Goal: Task Accomplishment & Management: Complete application form

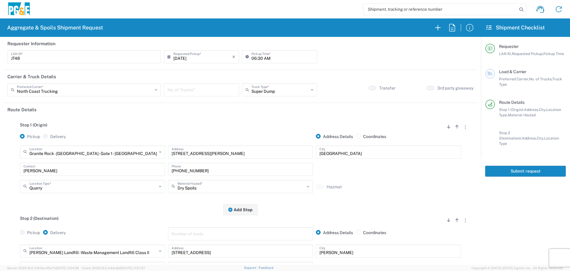
click at [115, 157] on div "[GEOGRAPHIC_DATA] - [GEOGRAPHIC_DATA] - Gate 1 - Quarry Location" at bounding box center [92, 151] width 145 height 13
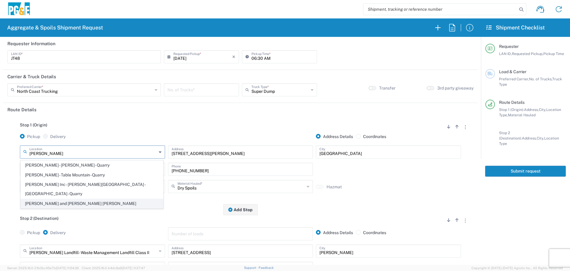
click at [88, 199] on span "[PERSON_NAME] and [PERSON_NAME] [PERSON_NAME]" at bounding box center [92, 203] width 142 height 9
type input "[PERSON_NAME] and [PERSON_NAME] [PERSON_NAME]"
type input "[STREET_ADDRESS]"
type input "Escalon"
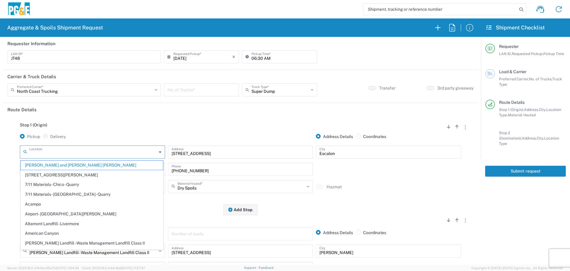
click at [111, 148] on input "text" at bounding box center [92, 151] width 127 height 10
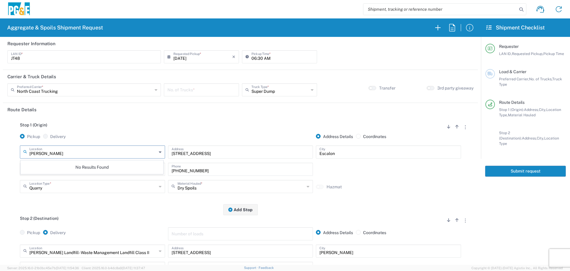
type input "[PERSON_NAME]"
click at [357, 190] on div "Hazmat" at bounding box center [389, 190] width 148 height 13
click at [56, 154] on input "text" at bounding box center [92, 151] width 127 height 10
type input "[PERSON_NAME] and Perreekins [PERSON_NAME]"
drag, startPoint x: 121, startPoint y: 156, endPoint x: 0, endPoint y: 161, distance: 121.6
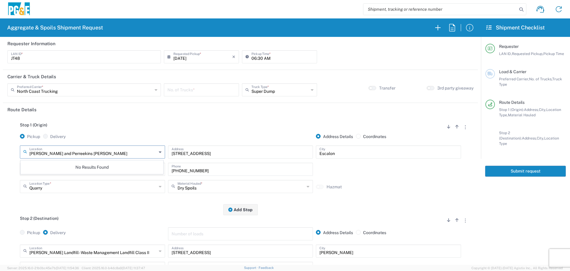
click at [0, 161] on form "Requester Information JT48 LAN ID * [DATE] × Requested Pickup * Cancel Apply 06…" at bounding box center [240, 151] width 481 height 228
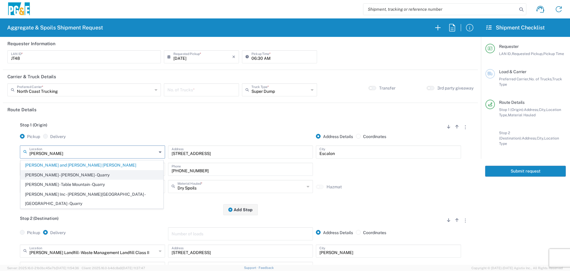
click at [47, 177] on span "[PERSON_NAME] - [PERSON_NAME] - Quarry" at bounding box center [92, 174] width 142 height 9
type input "[PERSON_NAME] - [PERSON_NAME] - Quarry"
type input "[STREET_ADDRESS][PERSON_NAME]"
type input "[PERSON_NAME]"
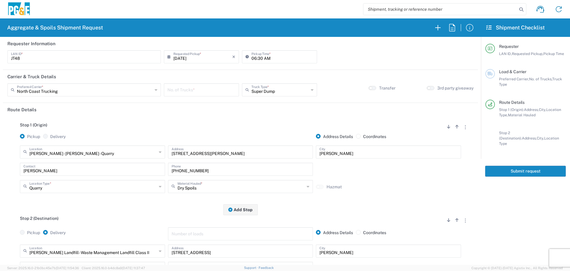
click at [222, 154] on input "[STREET_ADDRESS][PERSON_NAME]" at bounding box center [241, 151] width 138 height 10
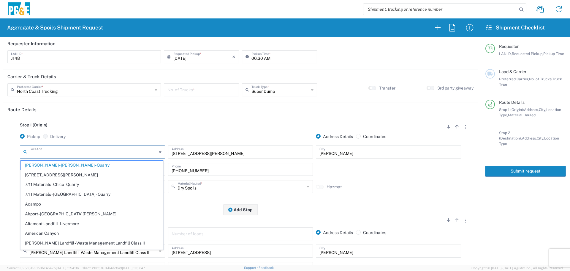
click at [121, 154] on input "text" at bounding box center [92, 151] width 127 height 10
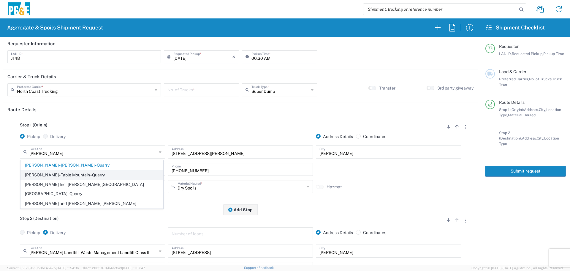
click at [83, 171] on span "[PERSON_NAME] - Table Mountain - Quarry" at bounding box center [92, 174] width 142 height 9
type input "[PERSON_NAME] - Table Mountain - Quarry"
type input "[STREET_ADDRESS][PERSON_NAME]"
type input "[GEOGRAPHIC_DATA]"
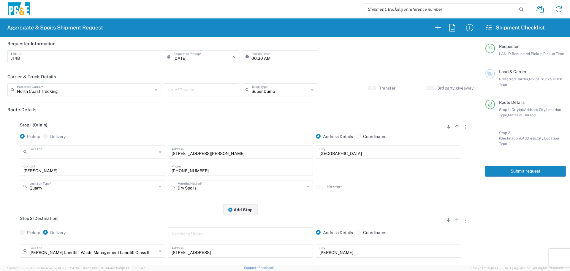
click at [110, 155] on input "text" at bounding box center [92, 151] width 127 height 10
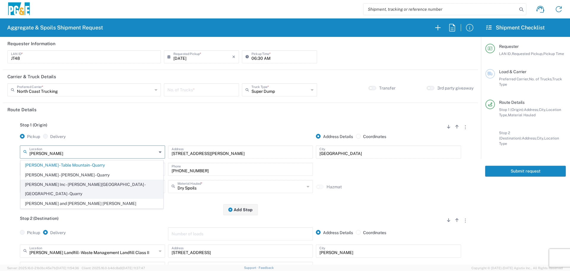
click at [73, 186] on span "[PERSON_NAME] Inc - [PERSON_NAME][GEOGRAPHIC_DATA] - [GEOGRAPHIC_DATA] - Quarry" at bounding box center [92, 189] width 142 height 18
type input "[PERSON_NAME] Inc - [PERSON_NAME][GEOGRAPHIC_DATA] - [GEOGRAPHIC_DATA] - Quarry"
type input "[STREET_ADDRESS][PERSON_NAME]"
type input "[PERSON_NAME]"
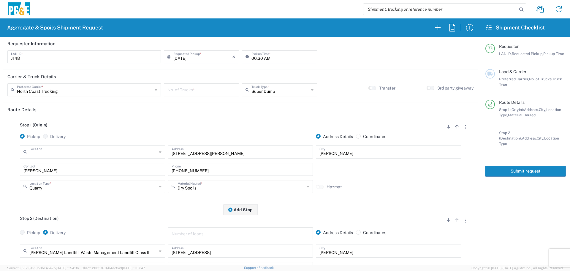
click at [124, 156] on input "text" at bounding box center [92, 151] width 127 height 10
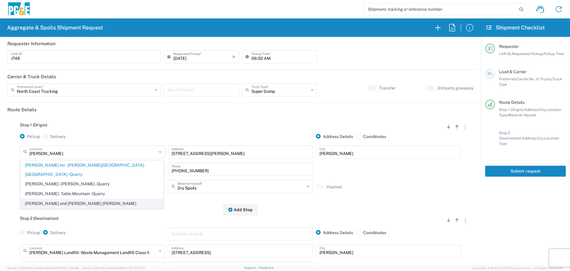
click at [89, 199] on span "[PERSON_NAME] and [PERSON_NAME] [PERSON_NAME]" at bounding box center [92, 203] width 142 height 9
type input "[PERSON_NAME] and [PERSON_NAME] [PERSON_NAME]"
type input "[STREET_ADDRESS]"
type input "Escalon"
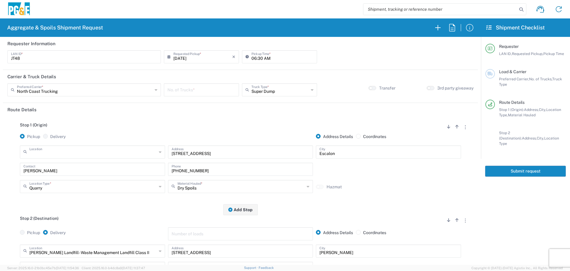
click at [132, 150] on input "text" at bounding box center [92, 151] width 127 height 10
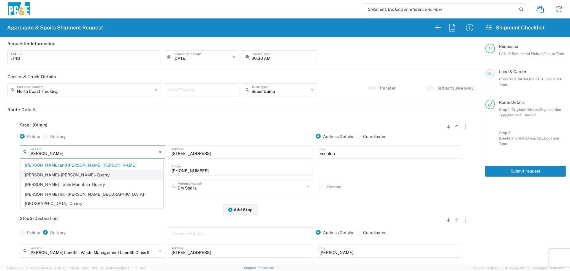
click at [91, 171] on span "[PERSON_NAME] - [PERSON_NAME] - Quarry" at bounding box center [92, 174] width 142 height 9
type input "[PERSON_NAME] - [PERSON_NAME] - Quarry"
type input "[STREET_ADDRESS][PERSON_NAME]"
type input "[PERSON_NAME]"
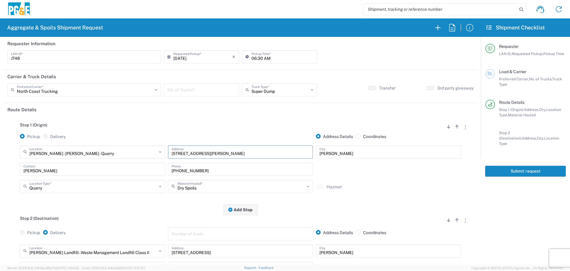
drag, startPoint x: 255, startPoint y: 155, endPoint x: 110, endPoint y: 147, distance: 144.6
click at [110, 147] on div "[PERSON_NAME] - [PERSON_NAME] - Quarry Location [PERSON_NAME] - [PERSON_NAME] -…" at bounding box center [240, 153] width 444 height 17
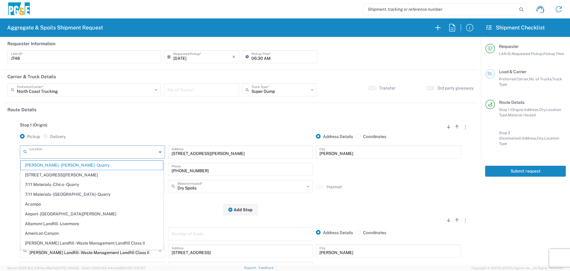
click at [118, 152] on input "text" at bounding box center [92, 151] width 127 height 10
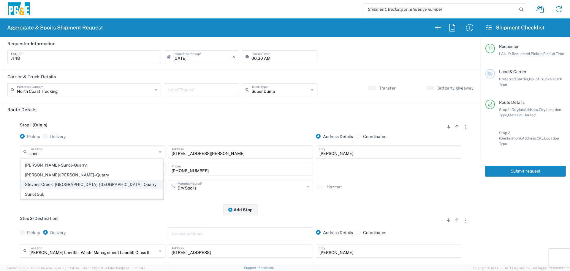
click at [80, 184] on span "Stevens Creek - [GEOGRAPHIC_DATA]- [GEOGRAPHIC_DATA] - Quarry" at bounding box center [92, 184] width 142 height 9
type input "Stevens Creek - [GEOGRAPHIC_DATA]- [GEOGRAPHIC_DATA] - Quarry"
type input "[STREET_ADDRESS]"
type input "Sunol"
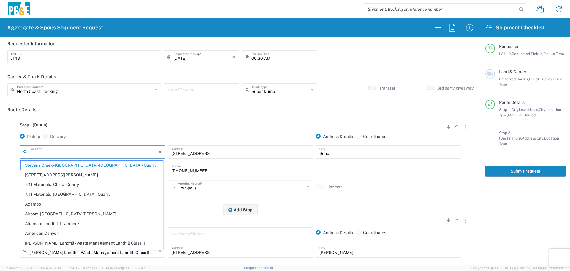
click at [80, 152] on input "text" at bounding box center [92, 151] width 127 height 10
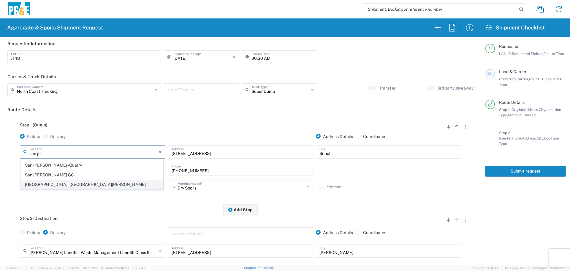
click at [72, 185] on span "[GEOGRAPHIC_DATA] - [GEOGRAPHIC_DATA][PERSON_NAME]" at bounding box center [92, 184] width 142 height 9
type input "[GEOGRAPHIC_DATA] - [GEOGRAPHIC_DATA][PERSON_NAME]"
type input "[STREET_ADDRESS]"
type input "[GEOGRAPHIC_DATA][PERSON_NAME]"
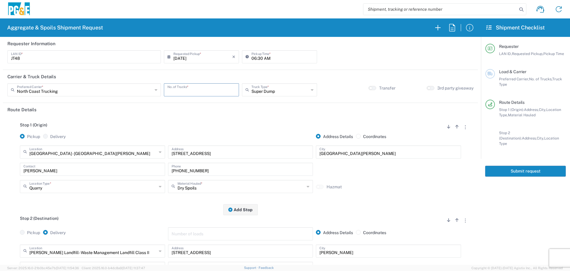
click at [217, 91] on input "number" at bounding box center [202, 89] width 68 height 10
type input "1"
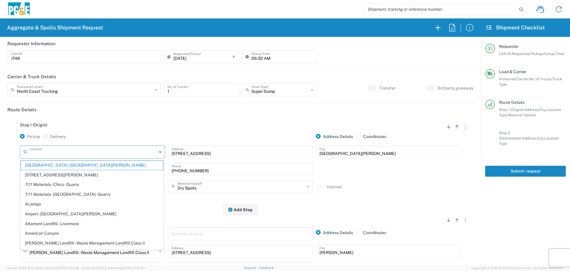
click at [80, 151] on input "text" at bounding box center [92, 151] width 127 height 10
click at [63, 146] on input "text" at bounding box center [92, 151] width 127 height 10
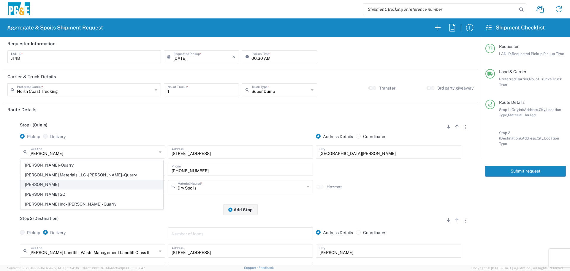
click at [52, 187] on span "[PERSON_NAME]" at bounding box center [92, 184] width 142 height 9
type input "[PERSON_NAME]"
type input "[STREET_ADDRESS]"
type input "[PERSON_NAME]"
type input "Business No Loading Dock"
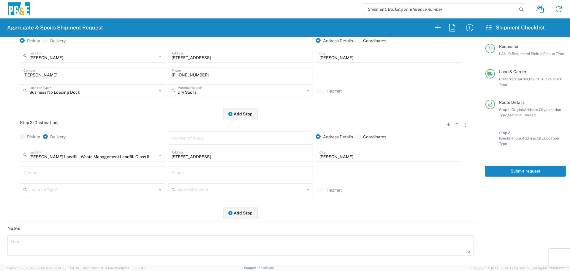
scroll to position [119, 0]
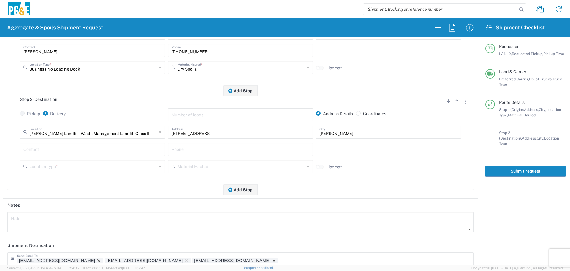
click at [68, 171] on input "text" at bounding box center [92, 166] width 127 height 10
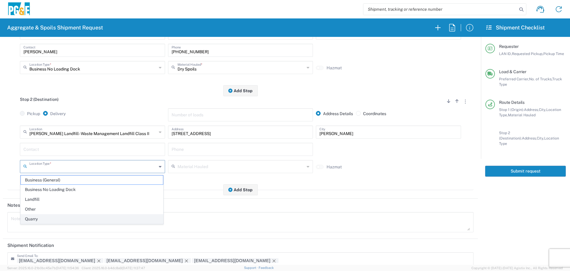
click at [50, 216] on span "Quarry" at bounding box center [92, 218] width 142 height 9
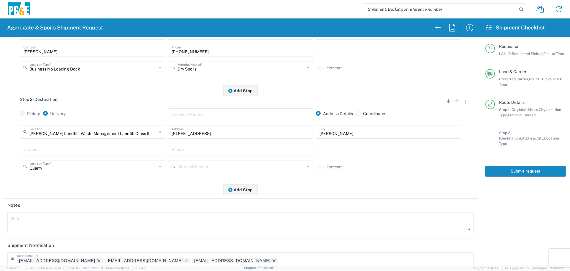
drag, startPoint x: 67, startPoint y: 143, endPoint x: 64, endPoint y: 157, distance: 13.9
click at [67, 147] on div "Contact" at bounding box center [92, 149] width 145 height 13
click at [61, 167] on input "Quarry" at bounding box center [92, 166] width 127 height 10
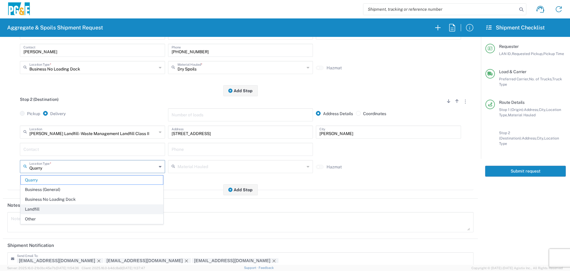
click at [56, 206] on span "Landfill" at bounding box center [92, 208] width 142 height 9
type input "Landfill"
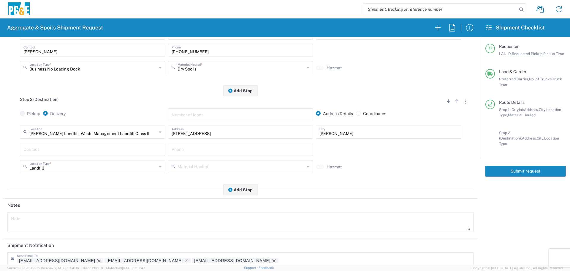
click at [71, 206] on header "Notes" at bounding box center [240, 204] width 475 height 13
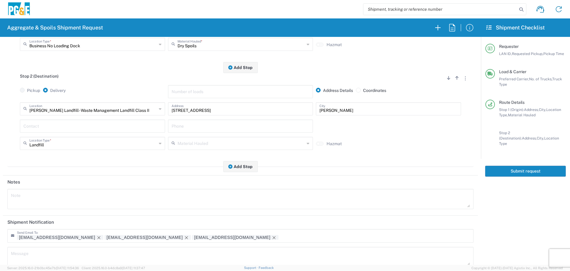
scroll to position [184, 0]
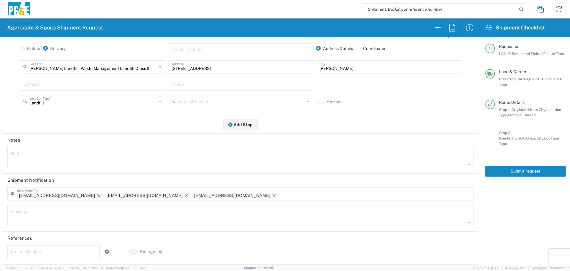
click at [509, 169] on button "Submit request" at bounding box center [525, 170] width 81 height 11
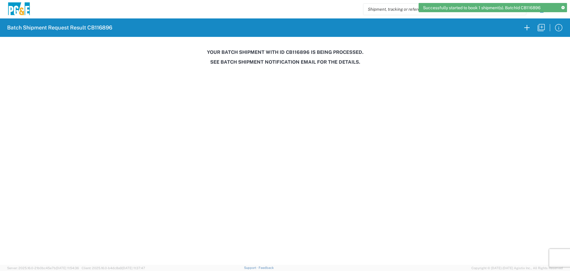
click at [301, 54] on h3 "Your batch shipment with id CB116896 is being processed." at bounding box center [285, 52] width 562 height 6
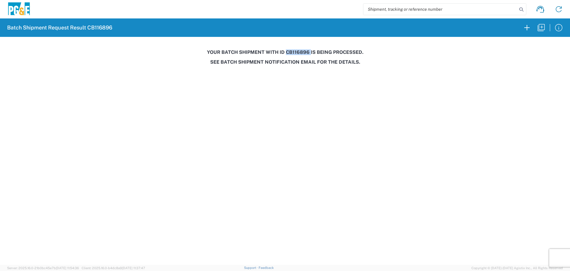
copy h3 "CB116896"
click at [541, 27] on icon "button" at bounding box center [541, 27] width 7 height 7
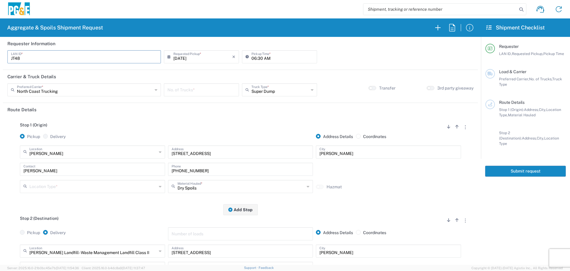
drag, startPoint x: 14, startPoint y: 58, endPoint x: 0, endPoint y: 54, distance: 14.1
click at [0, 54] on form "Requester Information JT48 LAN ID * [DATE] × Requested Pickup * Cancel Apply 06…" at bounding box center [240, 151] width 481 height 228
type input "d"
type input "DSL0"
click at [254, 56] on input "06:30 AM" at bounding box center [283, 56] width 62 height 10
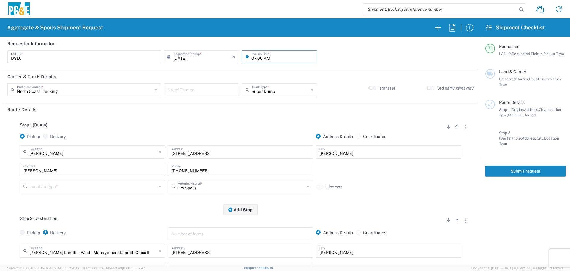
type input "07:00 AM"
click at [96, 91] on input "text" at bounding box center [85, 89] width 136 height 10
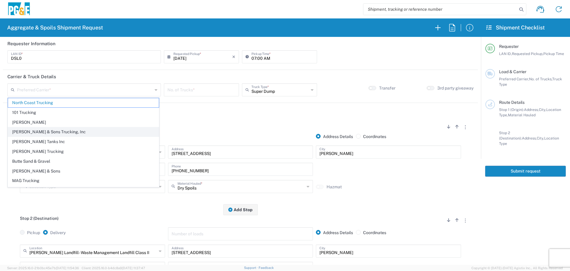
click at [61, 129] on span "[PERSON_NAME] & Sons Trucking, Inc" at bounding box center [83, 131] width 151 height 9
type input "[PERSON_NAME] & Sons Trucking, Inc"
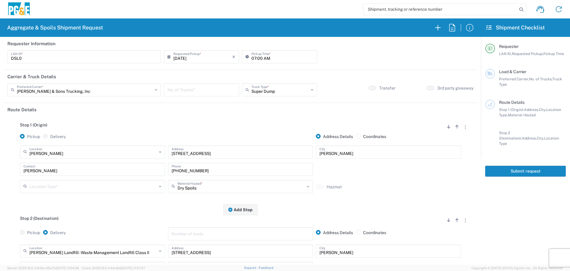
click at [198, 88] on input "number" at bounding box center [202, 89] width 68 height 10
type input "1"
click at [65, 156] on input "text" at bounding box center [92, 151] width 127 height 10
click at [75, 158] on div "CLAR Location" at bounding box center [92, 151] width 145 height 13
click at [72, 164] on span "Paradise - [PERSON_NAME]" at bounding box center [92, 164] width 142 height 9
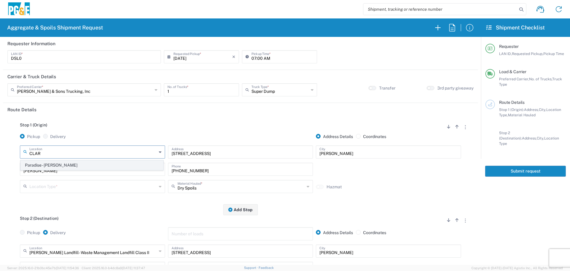
type input "Paradise - [PERSON_NAME]"
type input "[STREET_ADDRESS][PERSON_NAME]"
type input "Paradise"
type input "Business No Loading Dock"
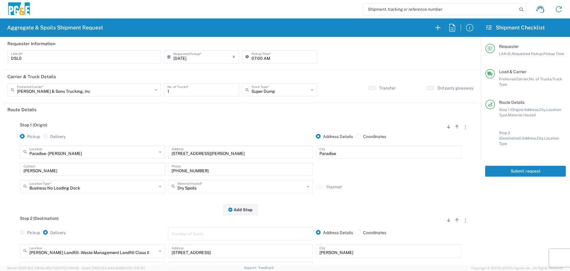
click at [64, 170] on input "[PERSON_NAME]" at bounding box center [92, 168] width 138 height 10
drag, startPoint x: 62, startPoint y: 168, endPoint x: 0, endPoint y: 160, distance: 62.6
click at [0, 160] on form "Requester Information DSL0 LAN ID * [DATE] × Requested Pickup * Cancel Apply 07…" at bounding box center [240, 151] width 481 height 228
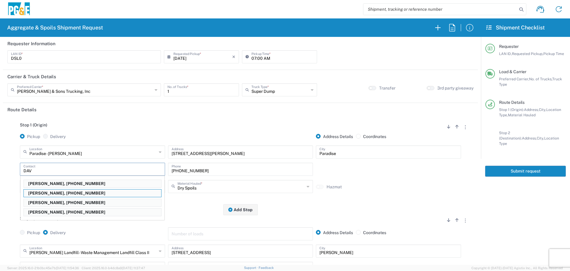
type input "[PERSON_NAME]"
type input "[PHONE_NUMBER]"
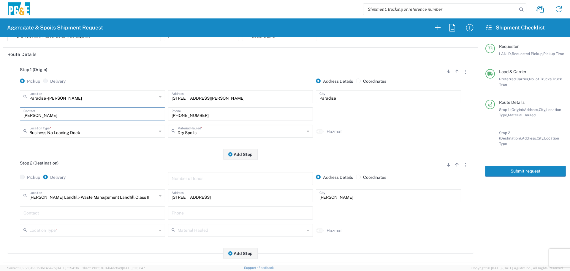
scroll to position [89, 0]
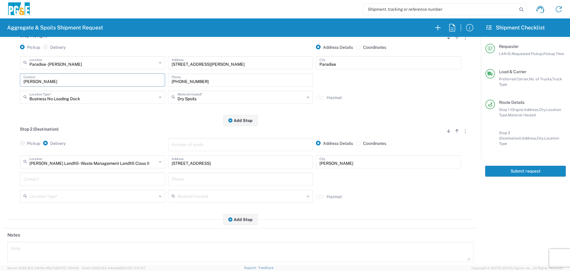
type input "[PERSON_NAME]"
click at [80, 165] on input "text" at bounding box center [92, 161] width 127 height 10
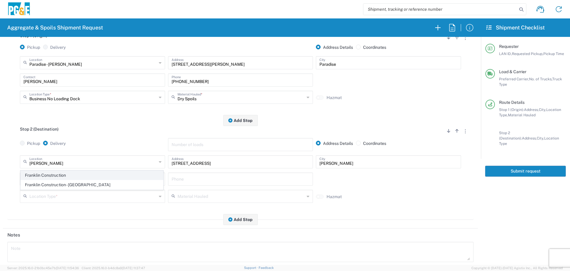
click at [76, 174] on span "Franklin Construction" at bounding box center [92, 174] width 142 height 9
type input "Franklin Construction"
type input "Vina Rd"
type input "Vina"
type input "Business No Loading Dock"
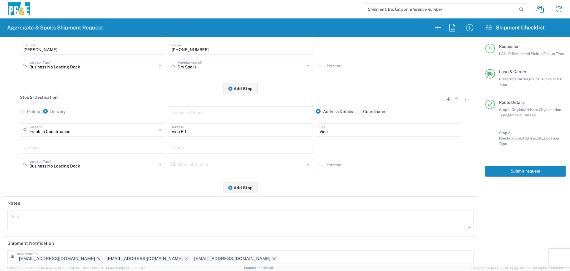
scroll to position [184, 0]
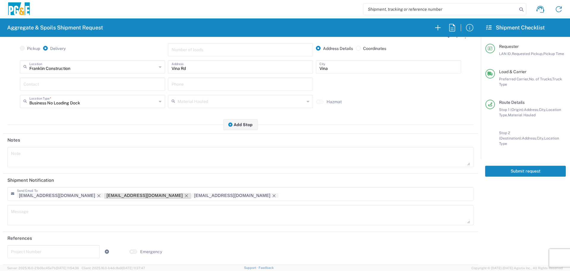
click at [184, 194] on icon "Remove tag" at bounding box center [186, 195] width 5 height 5
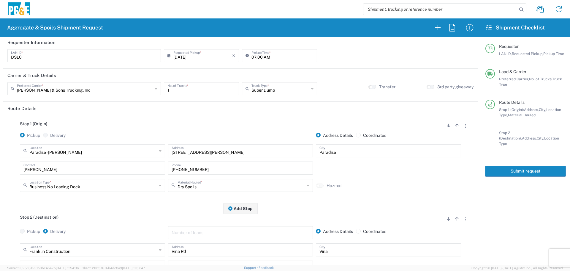
scroll to position [0, 0]
click at [540, 166] on button "Submit request" at bounding box center [525, 170] width 81 height 11
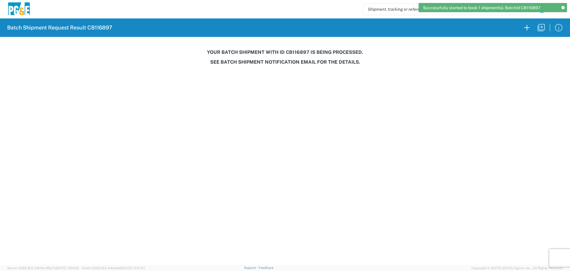
click at [297, 53] on h3 "Your batch shipment with id CB116897 is being processed." at bounding box center [285, 52] width 562 height 6
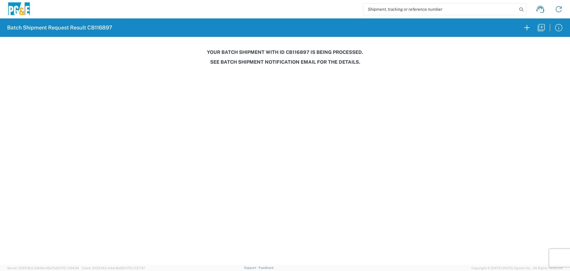
copy h3 "CB116897"
click at [546, 28] on button "button" at bounding box center [541, 27] width 14 height 14
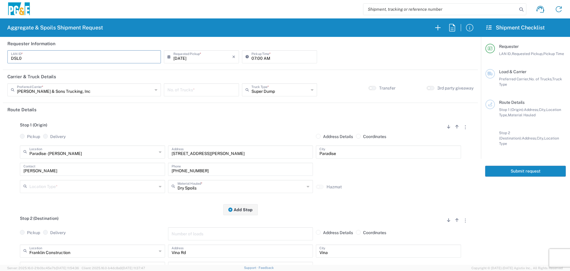
drag, startPoint x: 67, startPoint y: 60, endPoint x: 0, endPoint y: 60, distance: 66.8
click at [0, 60] on form "Requester Information DSL0 LAN ID * [DATE] × Requested Pickup * Cancel Apply 07…" at bounding box center [240, 151] width 481 height 228
type input "c"
type input "C2PX"
click at [124, 92] on input "text" at bounding box center [85, 89] width 136 height 10
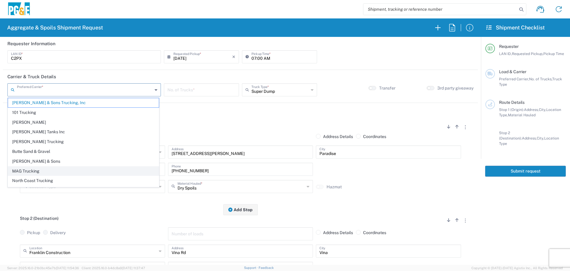
click at [40, 166] on span "MAG Trucking" at bounding box center [83, 170] width 151 height 9
type input "MAG Trucking"
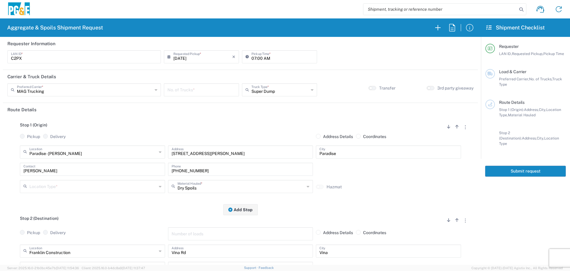
click at [196, 91] on input "number" at bounding box center [202, 89] width 68 height 10
type input "1"
click at [262, 85] on input "text" at bounding box center [280, 89] width 57 height 10
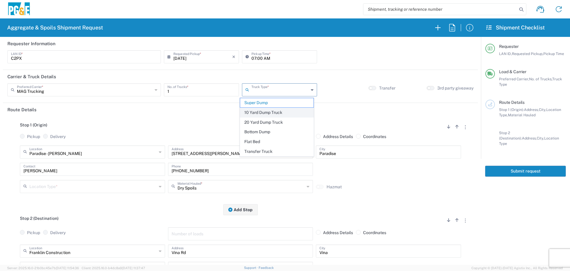
click at [259, 113] on span "10 Yard Dump Truck" at bounding box center [276, 112] width 73 height 9
type input "10 Yard Dump Truck"
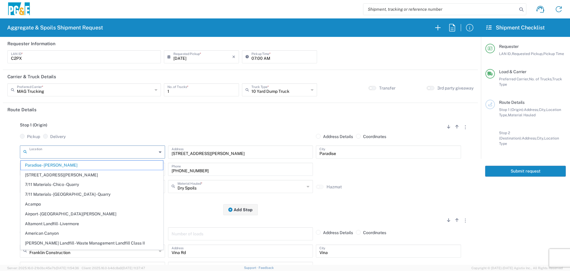
click at [137, 153] on input "text" at bounding box center [92, 151] width 127 height 10
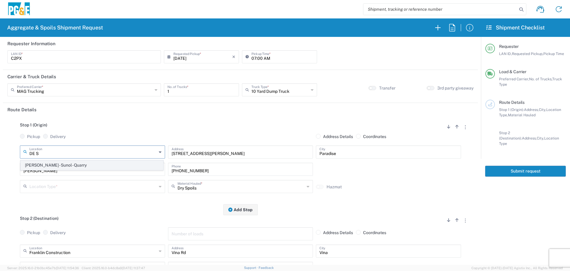
click at [77, 165] on span "[PERSON_NAME] - Sunol - Quarry" at bounding box center [92, 164] width 142 height 9
type input "[PERSON_NAME] - Sunol - Quarry"
type input "[STREET_ADDRESS]"
type input "Sunol"
type input "Quarry"
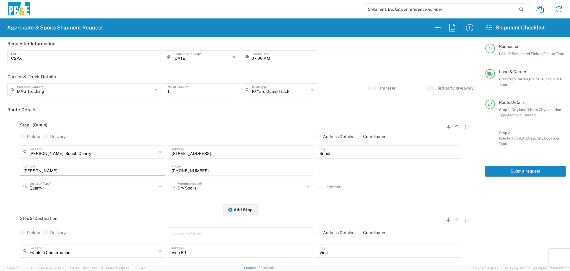
drag, startPoint x: 94, startPoint y: 170, endPoint x: 0, endPoint y: 170, distance: 93.6
click at [0, 170] on form "Requester Information C2PX LAN ID * [DATE] × Requested Pickup * Cancel Apply 07…" at bounding box center [240, 151] width 481 height 228
type input "c"
type input "C"
click at [240, 190] on input "text" at bounding box center [241, 186] width 127 height 10
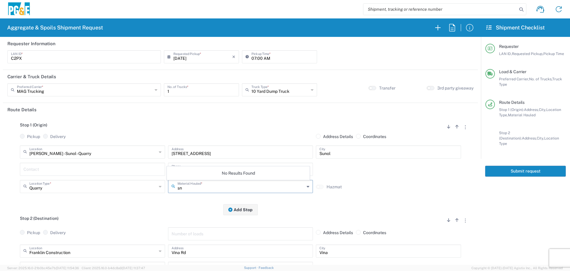
type input "s"
click at [229, 178] on span "Backfill Spec Sand (EMS 4123)" at bounding box center [238, 174] width 142 height 9
type input "Backfill Spec Sand (EMS 4123)"
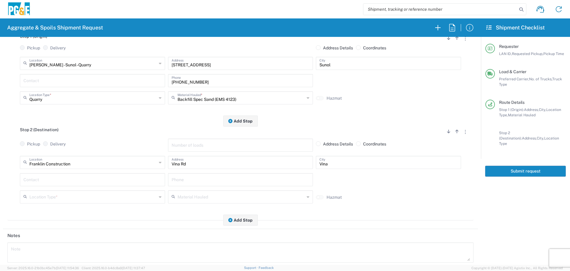
scroll to position [89, 0]
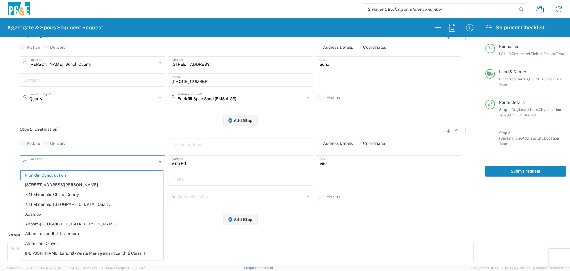
click at [103, 165] on input "text" at bounding box center [92, 161] width 127 height 10
click at [194, 165] on input "Vina Rd" at bounding box center [241, 161] width 138 height 10
type input "Franklin Construction"
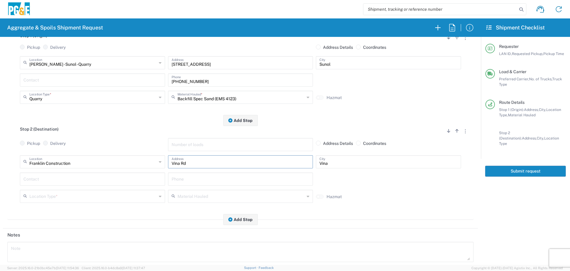
drag, startPoint x: 194, startPoint y: 165, endPoint x: 124, endPoint y: 169, distance: 70.2
click at [124, 169] on div "Franklin Construction Location [GEOGRAPHIC_DATA] Construction [STREET_ADDRESS][…" at bounding box center [240, 163] width 444 height 17
paste input "[STREET_ADDRESS],"
type input "[STREET_ADDRESS],"
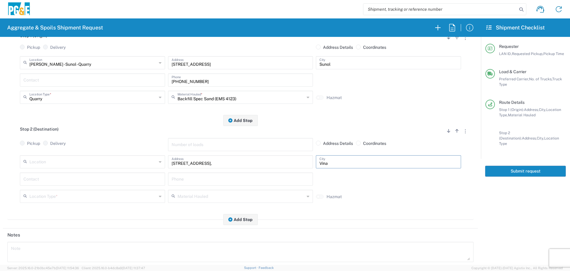
drag, startPoint x: 337, startPoint y: 162, endPoint x: 233, endPoint y: 173, distance: 104.6
click at [233, 173] on div "Location [STREET_ADDRESS][PERSON_NAME] 7/11 Materials - [GEOGRAPHIC_DATA] - Qua…" at bounding box center [240, 181] width 466 height 52
type input "San Bruno"
type input "[PERSON_NAME]"
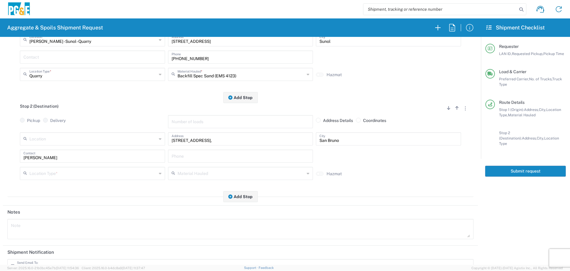
scroll to position [178, 0]
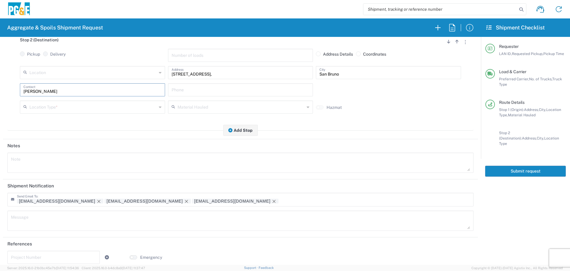
click at [102, 168] on textarea at bounding box center [240, 162] width 459 height 17
paste textarea "[STREET_ADDRESS], approximately 350' south of [PERSON_NAME]"
type textarea "[STREET_ADDRESS], approximately 350' south of [PERSON_NAME]"
click at [61, 221] on textarea at bounding box center [240, 220] width 459 height 17
paste textarea "[STREET_ADDRESS], approximately 350' south of [PERSON_NAME]"
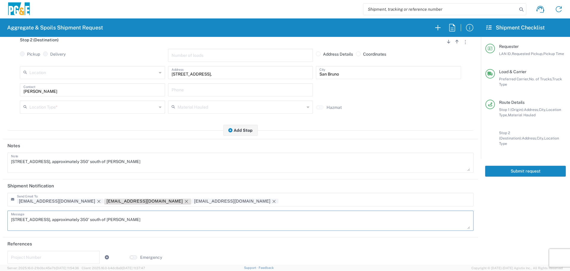
type textarea "[STREET_ADDRESS], approximately 350' south of [PERSON_NAME]"
click at [184, 203] on icon "Remove tag" at bounding box center [186, 201] width 5 height 5
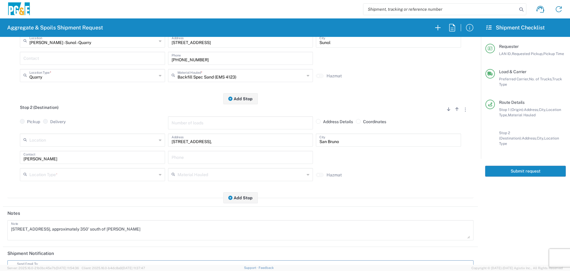
scroll to position [89, 0]
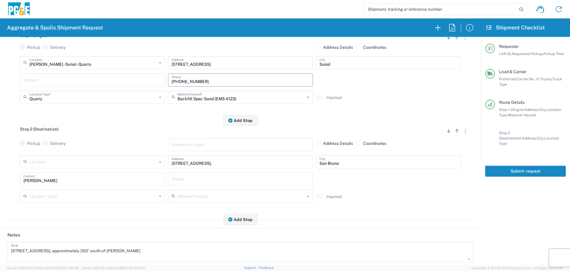
drag, startPoint x: 208, startPoint y: 74, endPoint x: 90, endPoint y: 88, distance: 119.0
click at [90, 88] on div "Contact [PHONE_NUMBER] Phone" at bounding box center [240, 81] width 444 height 17
click at [197, 181] on input "text" at bounding box center [241, 178] width 138 height 10
paste input "[PHONE_NUMBER]"
type input "[PHONE_NUMBER]"
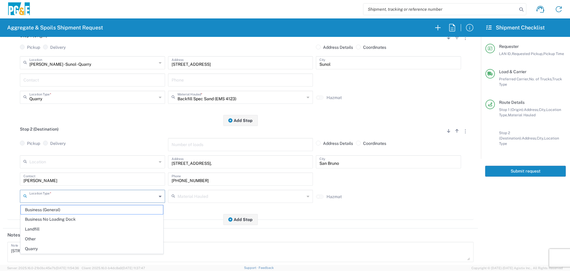
click at [62, 195] on input "text" at bounding box center [92, 195] width 127 height 10
click at [41, 240] on span "Other" at bounding box center [92, 238] width 142 height 9
type input "Other"
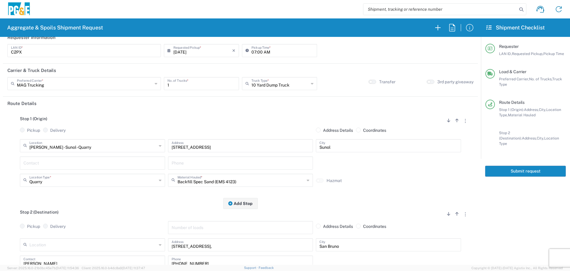
scroll to position [0, 0]
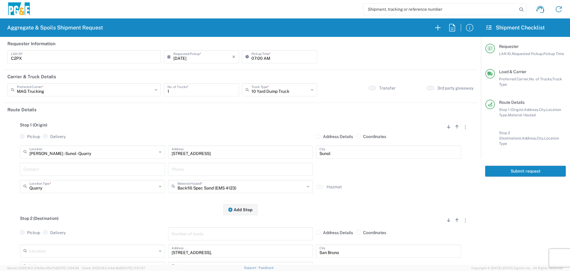
click at [542, 168] on button "Submit request" at bounding box center [525, 170] width 81 height 11
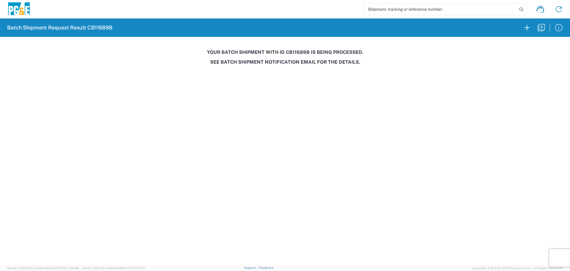
click at [296, 49] on agx-pge-spoils-result "Batch Shipment Request Result CB116898 Your batch shipment with id CB116898 is …" at bounding box center [285, 42] width 570 height 48
copy h3 "CB116898"
click at [544, 30] on icon "button" at bounding box center [541, 27] width 7 height 7
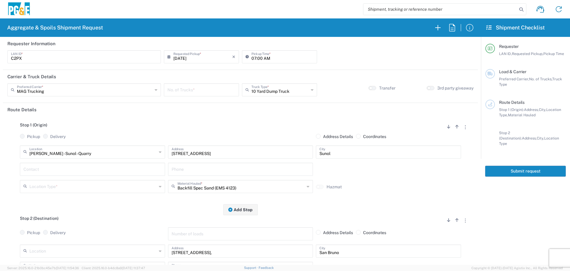
click at [186, 86] on input "number" at bounding box center [202, 89] width 68 height 10
type input "1"
drag, startPoint x: 222, startPoint y: 153, endPoint x: 77, endPoint y: 162, distance: 145.5
click at [77, 162] on div "De [PERSON_NAME] - [GEOGRAPHIC_DATA] - Quarry Location [GEOGRAPHIC_DATA][PERSON…" at bounding box center [240, 153] width 444 height 17
paste input "[STREET_ADDRESS][PERSON_NAME]"
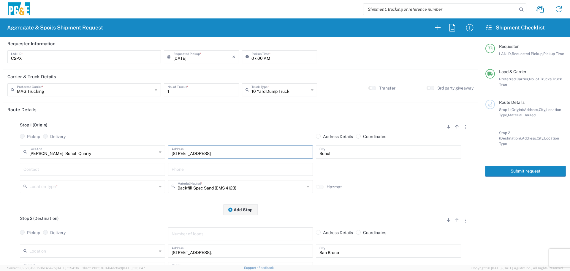
type input "[STREET_ADDRESS][PERSON_NAME]"
type input "[STREET_ADDRESS]"
type input "[GEOGRAPHIC_DATA][PERSON_NAME]"
click at [112, 185] on input "text" at bounding box center [92, 186] width 127 height 10
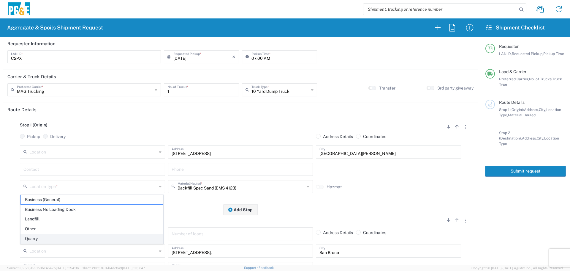
click at [56, 238] on span "Quarry" at bounding box center [92, 238] width 142 height 9
type input "Quarry"
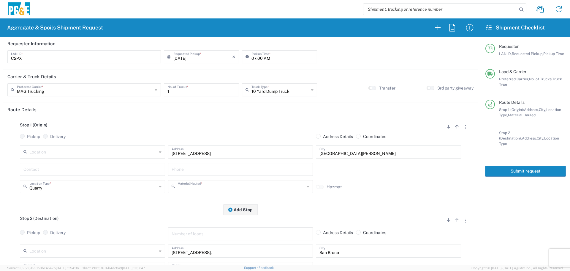
click at [211, 184] on input "text" at bounding box center [241, 186] width 127 height 10
click at [235, 148] on span "Asphalt Cold Patch" at bounding box center [238, 145] width 142 height 9
type input "Asphalt Cold Patch"
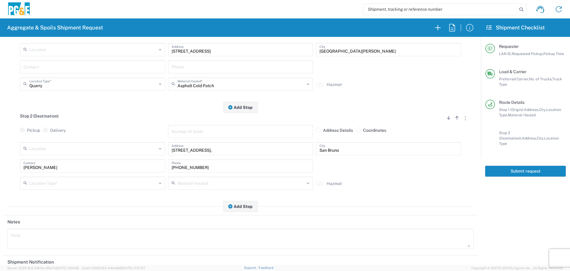
scroll to position [119, 0]
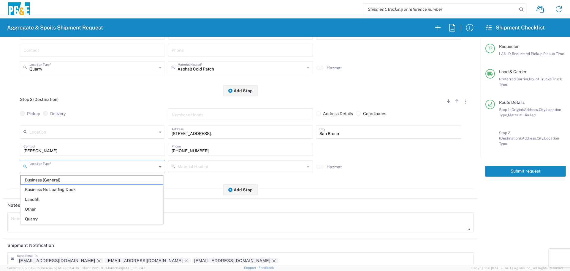
click at [116, 167] on input "text" at bounding box center [92, 166] width 127 height 10
click at [60, 205] on span "Other" at bounding box center [92, 208] width 142 height 9
type input "Other"
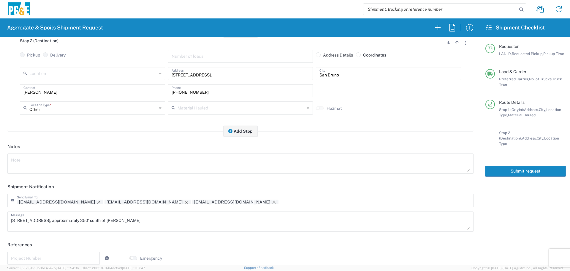
scroll to position [184, 0]
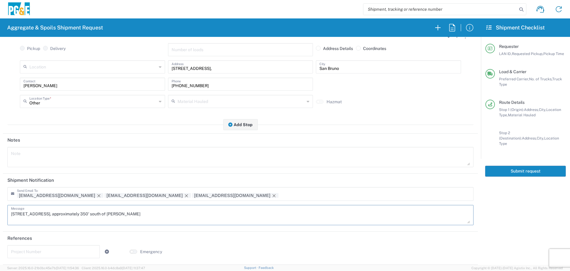
drag, startPoint x: 182, startPoint y: 214, endPoint x: 0, endPoint y: 220, distance: 182.5
click at [0, 220] on form "Requester Information C2PX LAN ID * [DATE] × Requested Pickup * Cancel Apply 07…" at bounding box center [240, 151] width 481 height 228
click at [66, 160] on textarea at bounding box center [240, 157] width 459 height 17
paste textarea "[STREET_ADDRESS], approximately 350' south of [PERSON_NAME]"
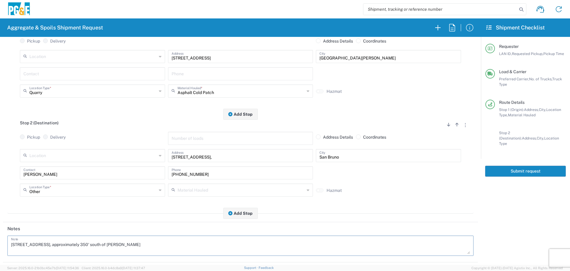
scroll to position [0, 0]
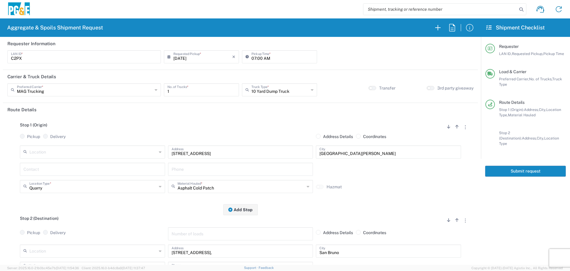
type textarea "[STREET_ADDRESS], approximately 350' south of [PERSON_NAME]"
click at [527, 166] on button "Submit request" at bounding box center [525, 170] width 81 height 11
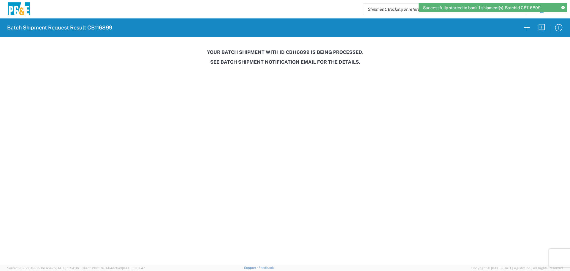
click at [299, 52] on h3 "Your batch shipment with id CB116899 is being processed." at bounding box center [285, 52] width 562 height 6
copy h3 "CB116899"
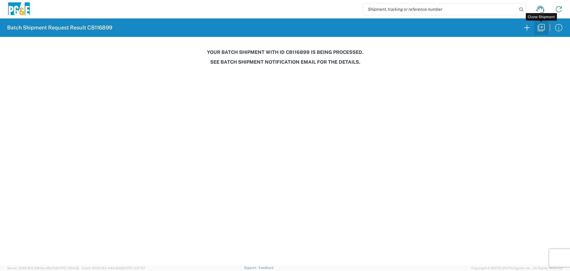
click at [542, 31] on icon "button" at bounding box center [542, 28] width 10 height 10
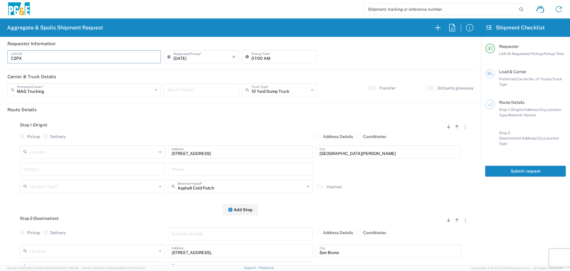
drag, startPoint x: 58, startPoint y: 56, endPoint x: 5, endPoint y: 59, distance: 52.7
click at [5, 59] on main "C2PX LAN ID * [DATE] × Requested Pickup * Cancel Apply 07:00 AM Pickup Time *" at bounding box center [240, 58] width 475 height 17
type input "CAPY"
click at [57, 89] on input "text" at bounding box center [85, 89] width 136 height 10
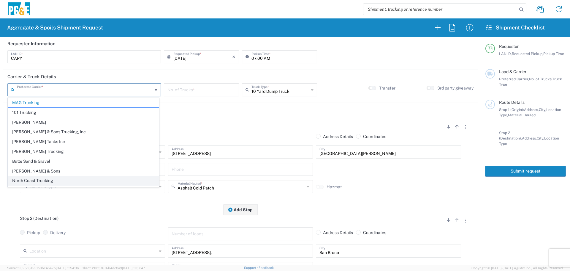
click at [22, 182] on span "North Coast Trucking" at bounding box center [83, 180] width 151 height 9
type input "North Coast Trucking"
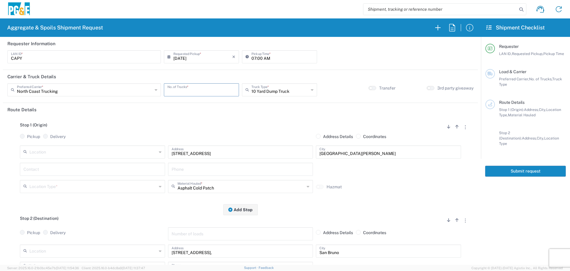
click at [189, 91] on input "number" at bounding box center [202, 89] width 68 height 10
type input "1"
click at [273, 91] on input "text" at bounding box center [280, 89] width 57 height 10
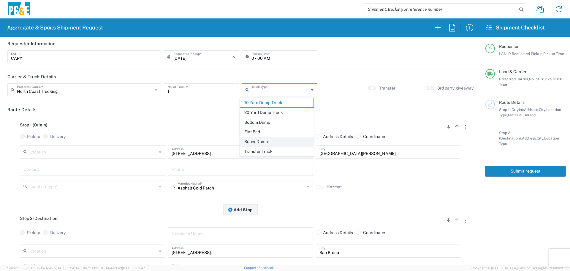
click at [264, 140] on span "Super Dump" at bounding box center [276, 141] width 73 height 9
type input "Super Dump"
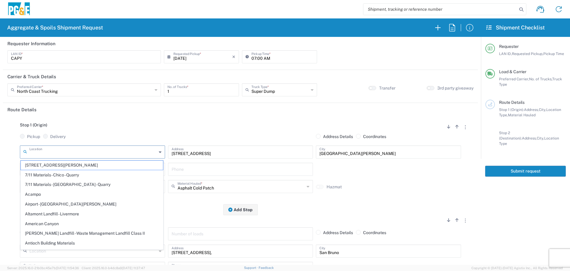
click at [90, 153] on input "text" at bounding box center [92, 151] width 127 height 10
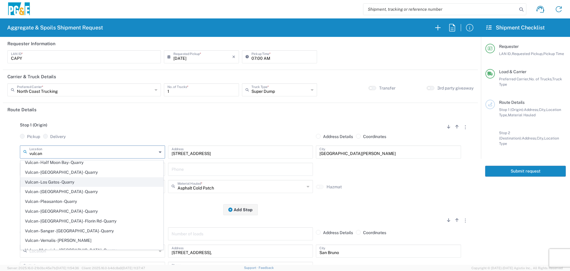
scroll to position [59, 0]
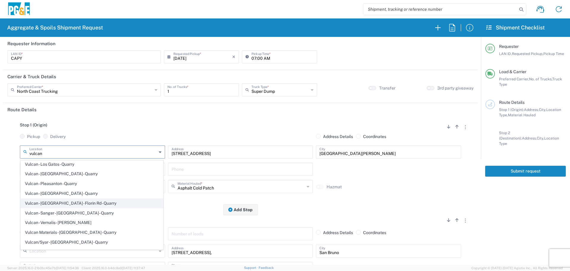
click at [80, 204] on span "Vulcan - [GEOGRAPHIC_DATA] - Florin Rd - Quarry" at bounding box center [92, 202] width 142 height 9
type input "Vulcan - [GEOGRAPHIC_DATA] - Florin Rd - Quarry"
type input "[STREET_ADDRESS]"
type input "[GEOGRAPHIC_DATA]"
type input "Quarry"
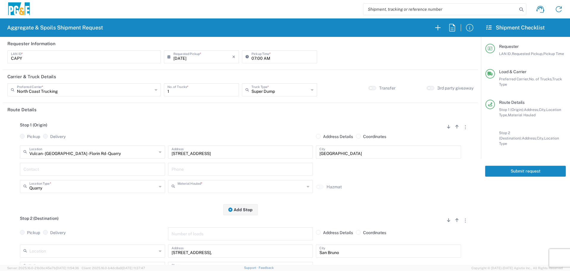
click at [198, 187] on input "text" at bounding box center [241, 186] width 127 height 10
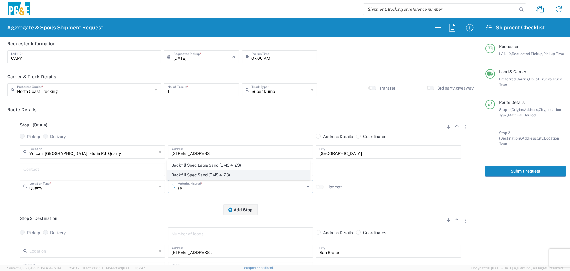
click at [198, 177] on span "Backfill Spec Sand (EMS 4123)" at bounding box center [238, 174] width 142 height 9
type input "Backfill Spec Sand (EMS 4123)"
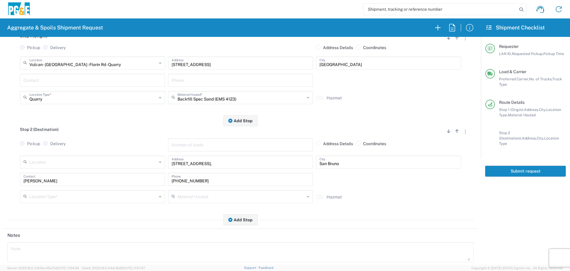
scroll to position [89, 0]
drag, startPoint x: 223, startPoint y: 162, endPoint x: 37, endPoint y: 163, distance: 186.8
click at [37, 163] on div "Location [STREET_ADDRESS][PERSON_NAME] 7/11 Materials - [GEOGRAPHIC_DATA] - Qua…" at bounding box center [240, 163] width 444 height 17
paste input "792 BA-220, [GEOGRAPHIC_DATA]"
type input "792 BA-220,"
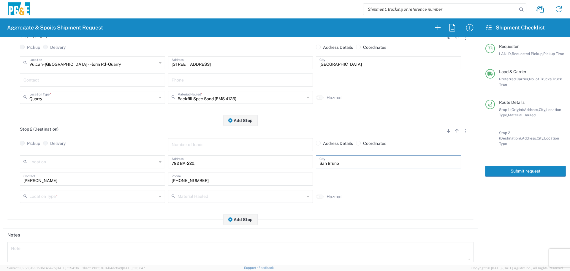
paste input "792 BA-220, [GEOGRAPHIC_DATA]"
drag, startPoint x: 342, startPoint y: 164, endPoint x: 274, endPoint y: 169, distance: 68.2
click at [274, 169] on div "Location [STREET_ADDRESS][PERSON_NAME] 7/11 Materials - [GEOGRAPHIC_DATA] - Qua…" at bounding box center [240, 163] width 444 height 17
type input "[GEOGRAPHIC_DATA]"
drag, startPoint x: 72, startPoint y: 176, endPoint x: 0, endPoint y: 172, distance: 72.6
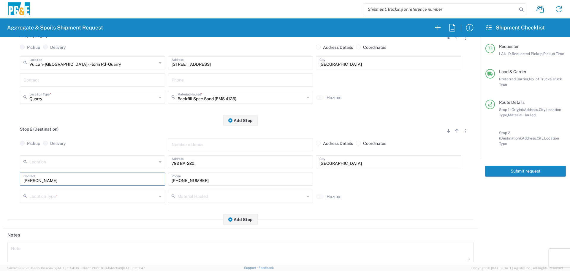
click at [0, 172] on form "Requester Information CAPY LAN ID * [DATE] × Requested Pickup * Cancel Apply 07…" at bounding box center [240, 151] width 481 height 228
type input "nacho"
click at [214, 182] on input "[PHONE_NUMBER]" at bounding box center [241, 178] width 138 height 10
drag, startPoint x: 214, startPoint y: 182, endPoint x: 27, endPoint y: 184, distance: 187.4
click at [27, 184] on div "nacho Contact [PHONE_NUMBER] Phone" at bounding box center [240, 180] width 444 height 17
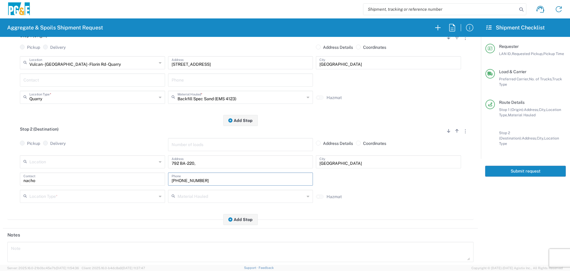
type input "v"
paste input "[PHONE_NUMBER]"
type input "[PHONE_NUMBER]"
click at [42, 195] on input "text" at bounding box center [92, 195] width 127 height 10
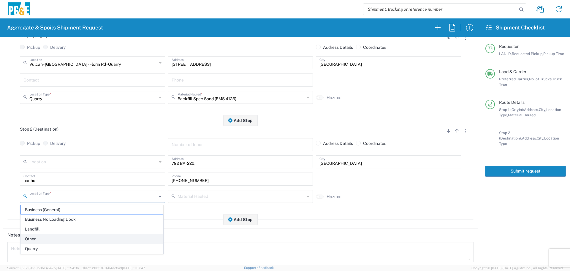
click at [42, 235] on span "Other" at bounding box center [92, 238] width 142 height 9
type input "Other"
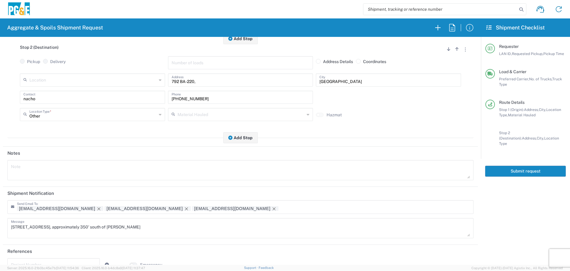
scroll to position [184, 0]
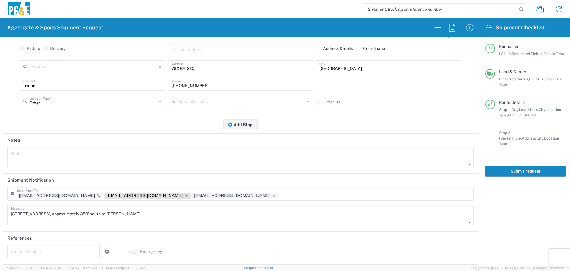
click at [185, 197] on icon "Remove tag" at bounding box center [186, 195] width 3 height 3
drag, startPoint x: 164, startPoint y: 214, endPoint x: 0, endPoint y: 222, distance: 164.4
click at [0, 222] on form "Requester Information CAPY LAN ID * [DATE] × Requested Pickup * Cancel Apply 07…" at bounding box center [240, 151] width 481 height 228
click at [80, 253] on input "text" at bounding box center [53, 251] width 85 height 10
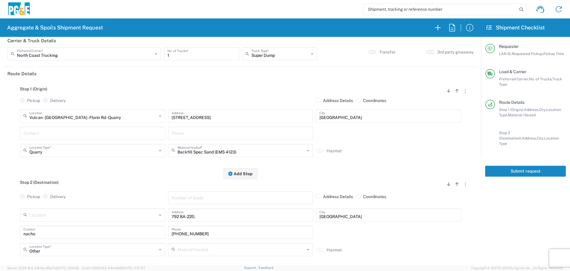
scroll to position [0, 0]
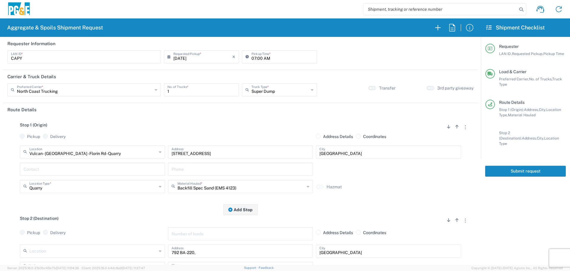
type input "35277988"
click at [533, 167] on button "Submit request" at bounding box center [525, 170] width 81 height 11
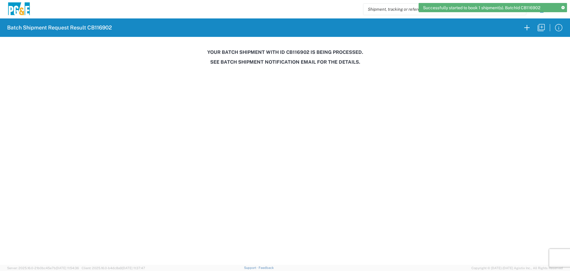
click at [298, 52] on h3 "Your batch shipment with id CB116902 is being processed." at bounding box center [285, 52] width 562 height 6
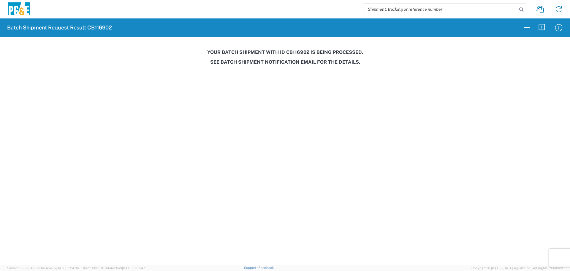
copy h3 "CB116902"
click at [312, 64] on h3 "See Batch Shipment Notification email for the details." at bounding box center [285, 62] width 562 height 6
click at [299, 50] on h3 "Your batch shipment with id CB116902 is being processed." at bounding box center [285, 52] width 562 height 6
copy h3 "CB116902"
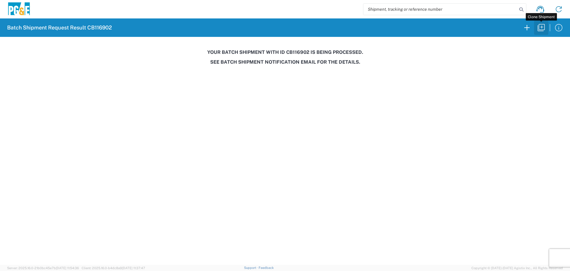
click at [540, 30] on icon "button" at bounding box center [541, 27] width 7 height 7
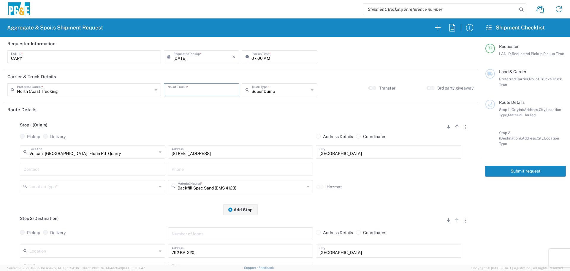
click at [189, 87] on input "number" at bounding box center [202, 89] width 68 height 10
type input "1"
click at [133, 187] on input "text" at bounding box center [92, 186] width 127 height 10
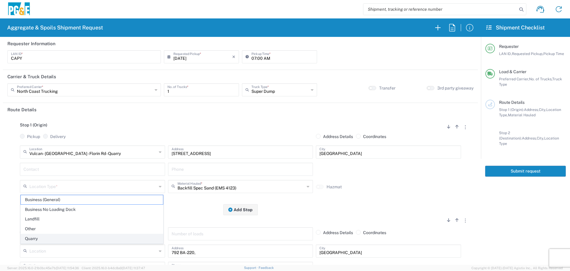
click at [55, 235] on span "Quarry" at bounding box center [92, 238] width 142 height 9
type input "Quarry"
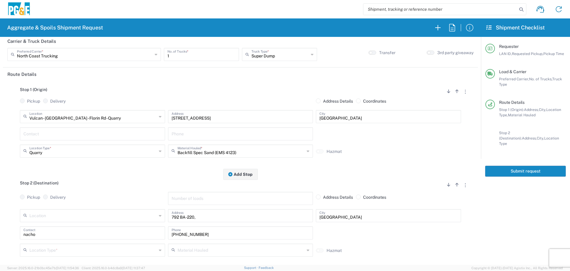
scroll to position [119, 0]
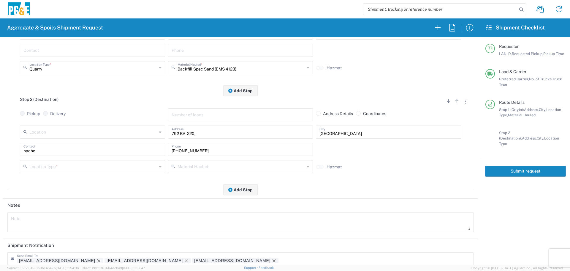
click at [192, 60] on div "Phone" at bounding box center [241, 52] width 148 height 17
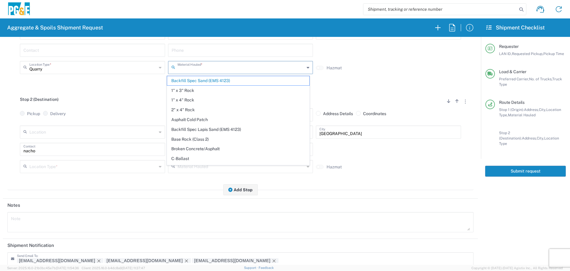
click at [192, 70] on input "text" at bounding box center [241, 67] width 127 height 10
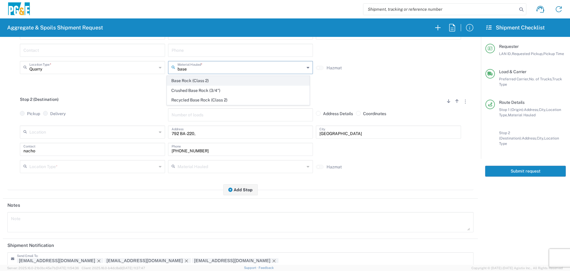
click at [221, 77] on span "Base Rock (Class 2)" at bounding box center [238, 80] width 142 height 9
type input "Base Rock (Class 2)"
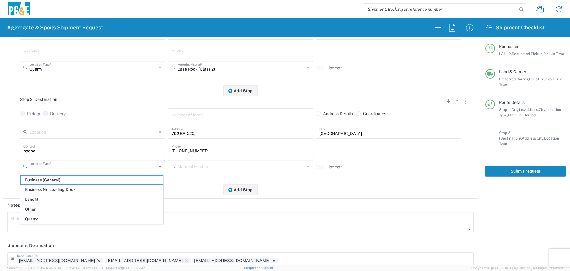
click at [149, 171] on input "text" at bounding box center [92, 166] width 127 height 10
click at [82, 213] on span "Other" at bounding box center [92, 208] width 142 height 9
type input "Other"
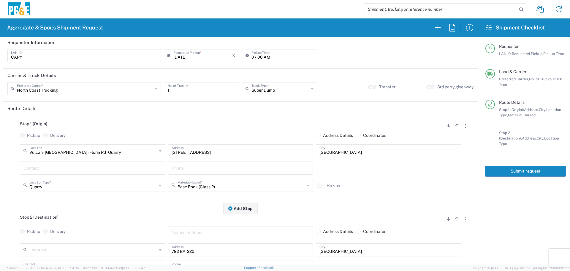
scroll to position [0, 0]
click at [519, 169] on button "Submit request" at bounding box center [525, 170] width 81 height 11
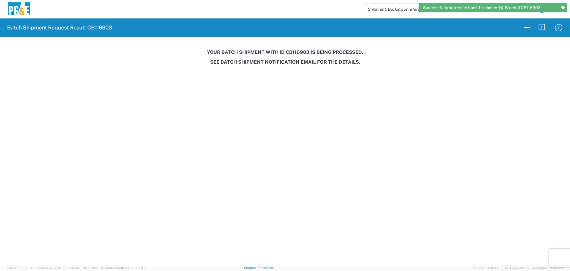
click at [296, 53] on h3 "Your batch shipment with id CB116903 is being processed." at bounding box center [285, 52] width 562 height 6
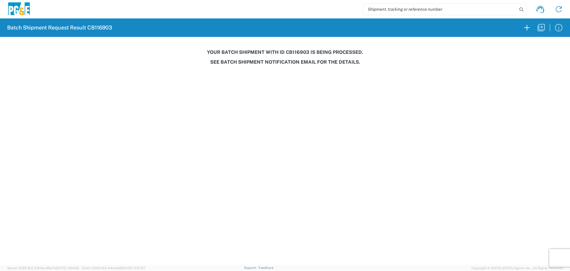
copy h3 "CB116903"
click at [542, 29] on icon "button" at bounding box center [542, 28] width 10 height 10
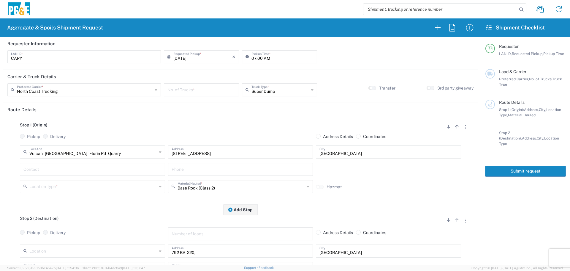
click at [208, 58] on input "[DATE]" at bounding box center [202, 56] width 59 height 10
click at [189, 108] on span "19" at bounding box center [192, 110] width 9 height 8
type input "[DATE]"
click at [201, 89] on input "number" at bounding box center [202, 89] width 68 height 10
type input "1"
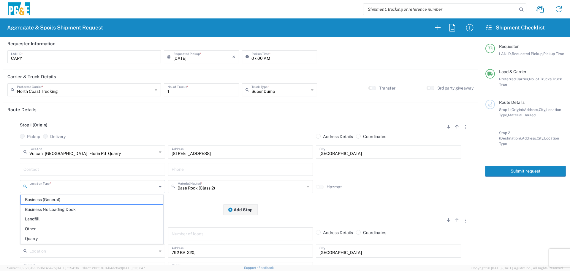
click at [82, 186] on input "text" at bounding box center [92, 186] width 127 height 10
click at [61, 237] on span "Quarry" at bounding box center [92, 238] width 142 height 9
type input "Quarry"
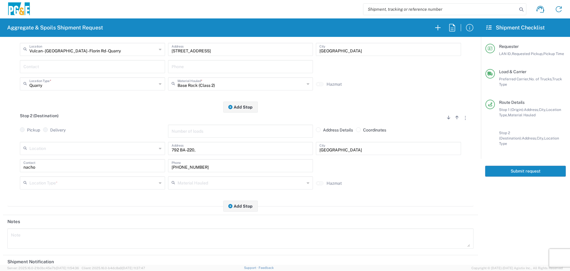
scroll to position [119, 0]
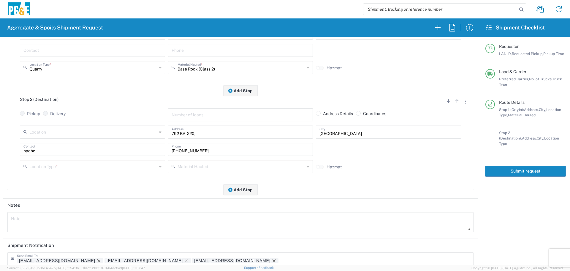
click at [69, 169] on input "text" at bounding box center [92, 166] width 127 height 10
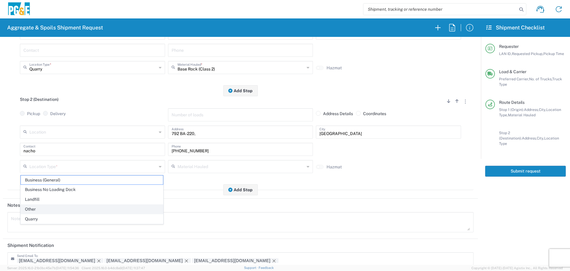
click at [57, 209] on span "Other" at bounding box center [92, 208] width 142 height 9
type input "Other"
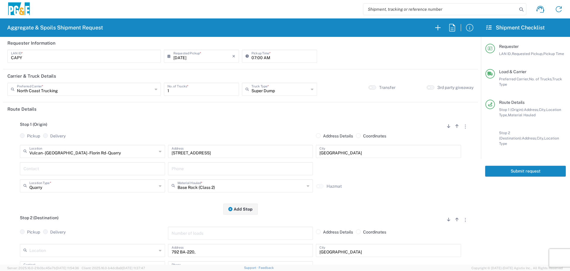
scroll to position [0, 0]
click at [528, 165] on button "Submit request" at bounding box center [525, 170] width 81 height 11
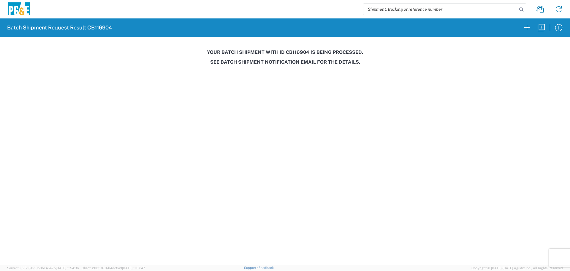
click at [291, 53] on h3 "Your batch shipment with id CB116904 is being processed." at bounding box center [285, 52] width 562 height 6
copy h3 "CB116904"
click at [542, 29] on icon "button" at bounding box center [542, 28] width 10 height 10
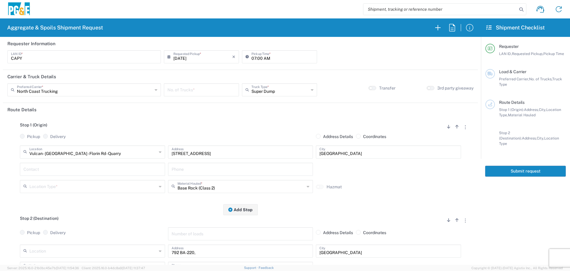
click at [168, 86] on input "number" at bounding box center [202, 89] width 68 height 10
click at [201, 59] on input "[DATE]" at bounding box center [202, 56] width 59 height 10
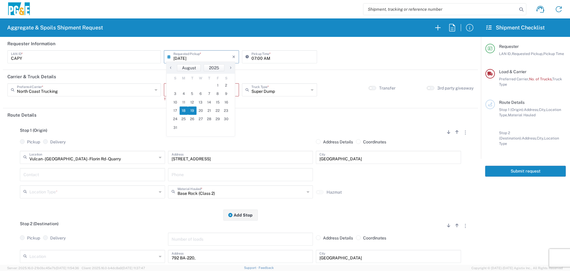
click at [194, 110] on span "19" at bounding box center [192, 110] width 9 height 8
type input "[DATE]"
click at [198, 86] on input "number" at bounding box center [202, 89] width 68 height 10
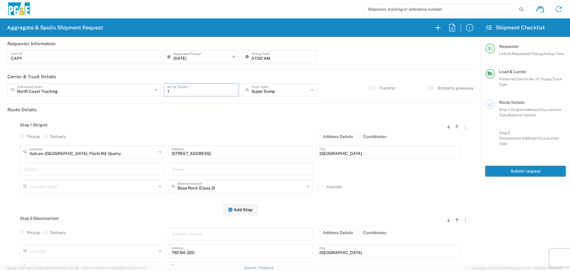
type input "1"
click at [99, 191] on input "text" at bounding box center [92, 186] width 127 height 10
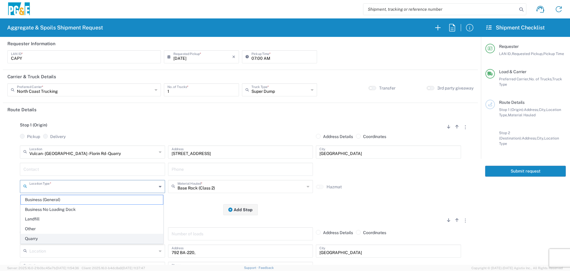
click at [52, 237] on span "Quarry" at bounding box center [92, 238] width 142 height 9
type input "Quarry"
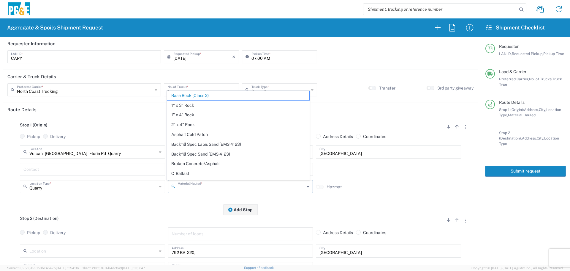
click at [199, 189] on input "text" at bounding box center [241, 186] width 127 height 10
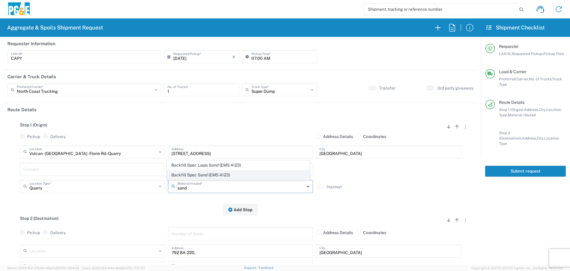
click at [197, 173] on span "Backfill Spec Sand (EMS 4123)" at bounding box center [238, 174] width 142 height 9
type input "Backfill Spec Sand (EMS 4123)"
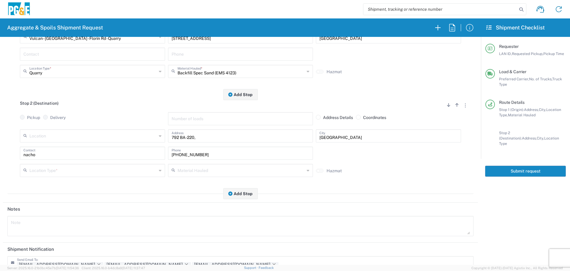
scroll to position [119, 0]
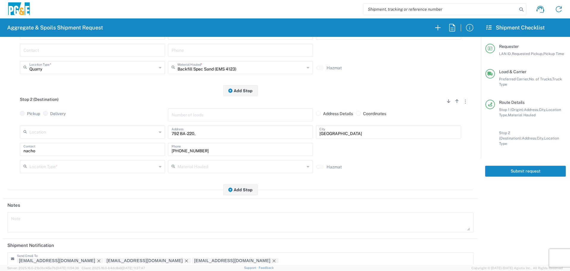
click at [116, 165] on input "text" at bounding box center [92, 166] width 127 height 10
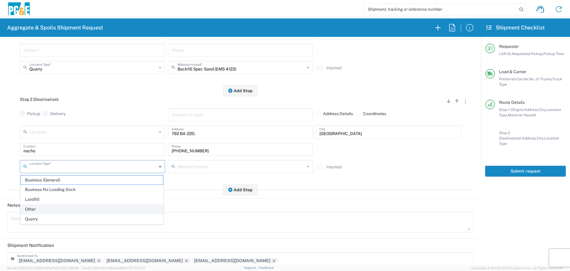
click at [94, 211] on span "Other" at bounding box center [92, 208] width 142 height 9
type input "Other"
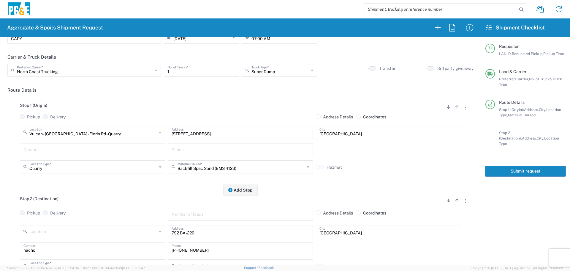
scroll to position [0, 0]
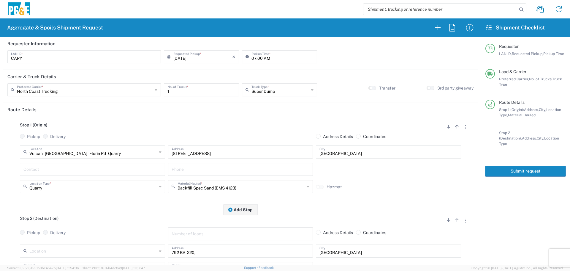
click at [523, 172] on div "Submit request" at bounding box center [525, 171] width 89 height 25
click at [531, 165] on button "Submit request" at bounding box center [525, 170] width 81 height 11
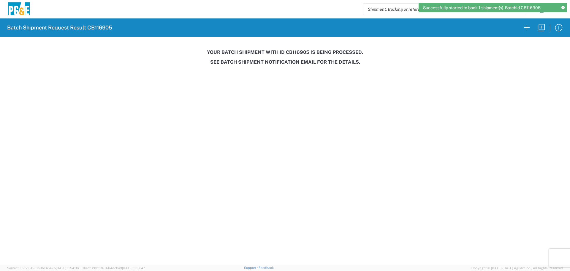
click at [301, 52] on h3 "Your batch shipment with id CB116905 is being processed." at bounding box center [285, 52] width 562 height 6
copy h3 "CB116905"
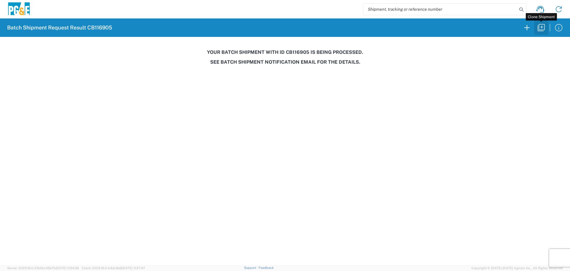
click at [546, 26] on icon "button" at bounding box center [542, 28] width 10 height 10
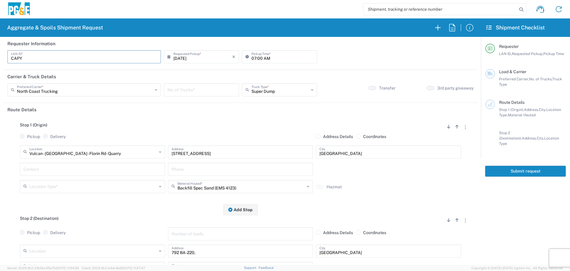
drag, startPoint x: 43, startPoint y: 55, endPoint x: 0, endPoint y: 74, distance: 47.3
click at [0, 74] on form "Requester Information CAPY LAN ID * [DATE] × Requested Pickup * Cancel Apply 07…" at bounding box center [240, 151] width 481 height 228
type input "MJON"
click at [252, 57] on input "07:00 AM" at bounding box center [283, 56] width 62 height 10
type input "06:30 AM"
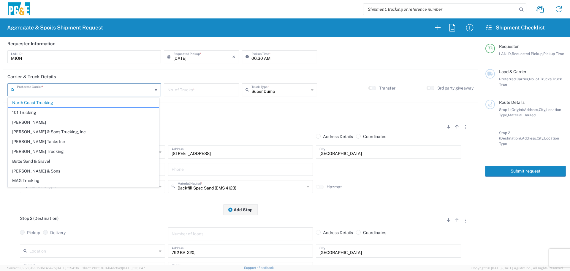
click at [106, 91] on input "text" at bounding box center [85, 89] width 136 height 10
click at [60, 149] on span "[PERSON_NAME] Trucking" at bounding box center [83, 151] width 151 height 9
type input "[PERSON_NAME] Trucking"
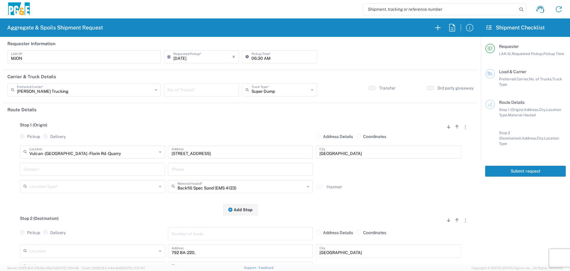
click at [233, 86] on div "No. of Trucks *" at bounding box center [201, 89] width 75 height 13
type input "1"
click at [257, 89] on input "text" at bounding box center [280, 89] width 57 height 10
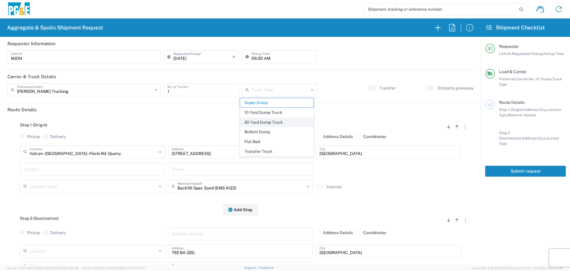
click at [252, 124] on span "20 Yard Dump Truck" at bounding box center [276, 122] width 73 height 9
type input "20 Yard Dump Truck"
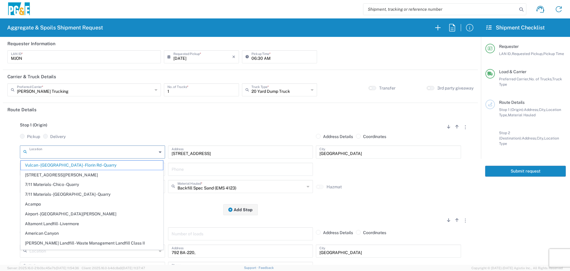
click at [133, 151] on input "text" at bounding box center [92, 151] width 127 height 10
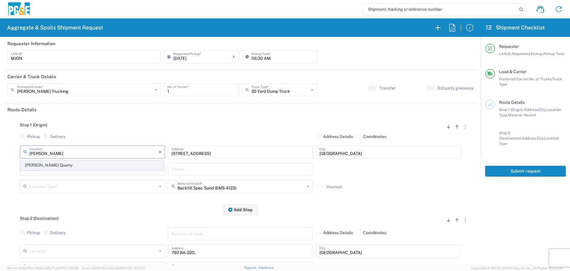
click at [111, 163] on span "[PERSON_NAME] Quarry" at bounding box center [92, 164] width 142 height 9
type input "[PERSON_NAME] Quarry"
type input "[STREET_ADDRESS][PERSON_NAME]"
type input "Santa [PERSON_NAME]"
type input "Quarry"
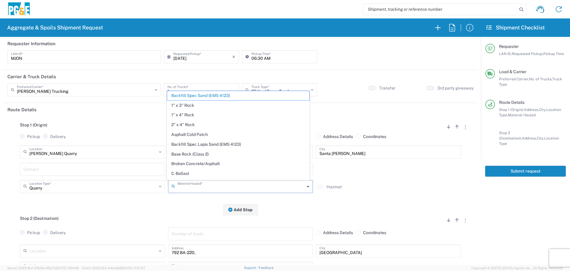
click at [210, 188] on input "text" at bounding box center [241, 186] width 127 height 10
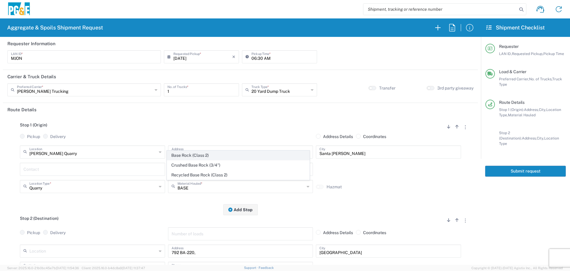
click at [208, 154] on span "Base Rock (Class 2)" at bounding box center [238, 155] width 142 height 9
type input "Base Rock (Class 2)"
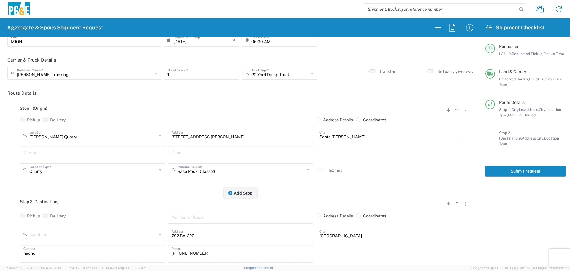
scroll to position [30, 0]
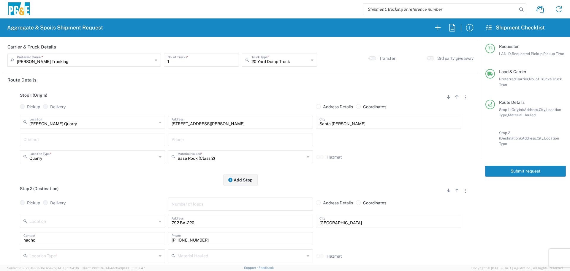
click at [58, 229] on div "Location [STREET_ADDRESS][PERSON_NAME] 7/11 Materials - [GEOGRAPHIC_DATA] - Qua…" at bounding box center [92, 222] width 148 height 17
click at [65, 225] on input "text" at bounding box center [92, 220] width 127 height 10
type input "O"
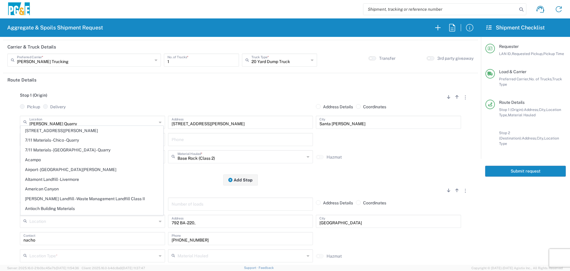
click at [53, 225] on input "text" at bounding box center [92, 220] width 127 height 10
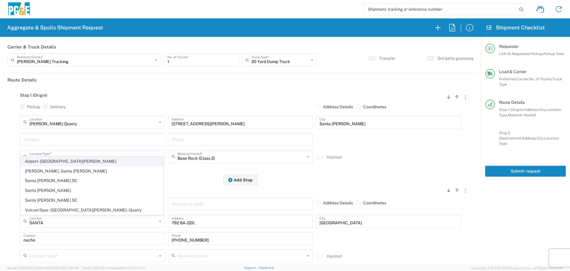
click at [66, 165] on span "Airport - [GEOGRAPHIC_DATA][PERSON_NAME]" at bounding box center [92, 161] width 142 height 9
type input "Airport - [GEOGRAPHIC_DATA][PERSON_NAME]"
type input "[STREET_ADDRESS]"
type input "Santa [PERSON_NAME]"
type input "Business No Loading Dock"
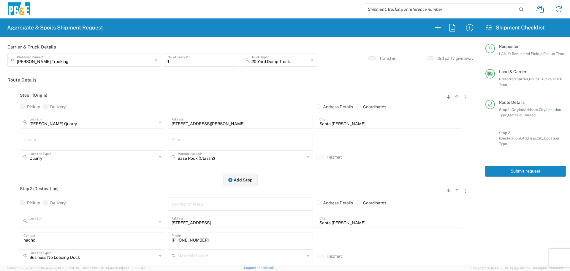
click at [74, 224] on input "text" at bounding box center [92, 220] width 127 height 10
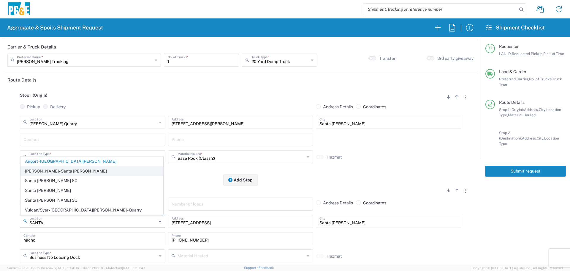
click at [71, 175] on span "[PERSON_NAME] - Santa [PERSON_NAME]" at bounding box center [92, 170] width 142 height 9
type input "[PERSON_NAME] - Santa [PERSON_NAME]"
type input "[STREET_ADDRESS][PERSON_NAME]"
type input "Santa [PERSON_NAME]"
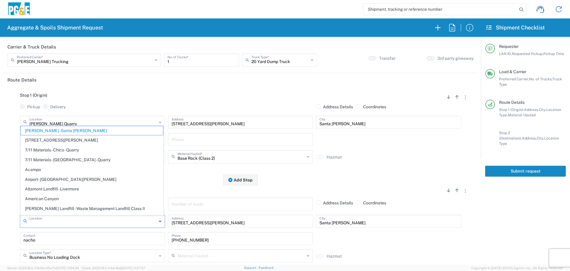
click at [69, 220] on input "text" at bounding box center [92, 220] width 127 height 10
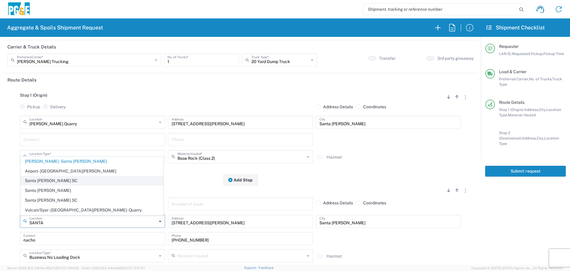
click at [67, 181] on span "Santa [PERSON_NAME] SC" at bounding box center [92, 180] width 142 height 9
type input "Santa [PERSON_NAME] SC"
type input "[STREET_ADDRESS]"
type input "Santa [PERSON_NAME]"
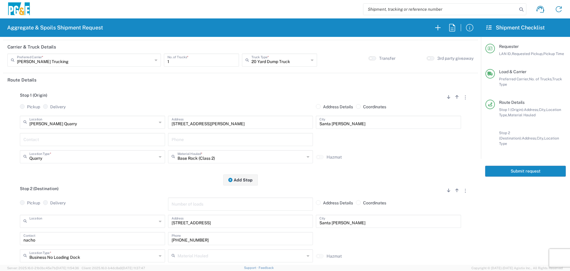
click at [62, 220] on input "text" at bounding box center [92, 220] width 127 height 10
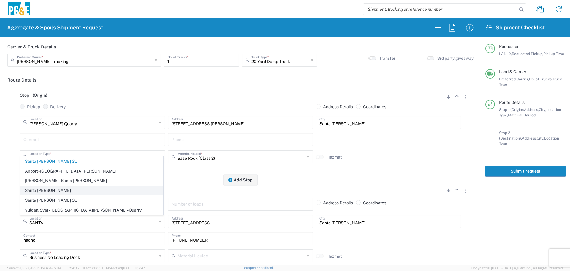
click at [60, 191] on span "Santa [PERSON_NAME]" at bounding box center [92, 190] width 142 height 9
type input "Santa [PERSON_NAME]"
type input "[STREET_ADDRESS]"
type input "Santa [PERSON_NAME]"
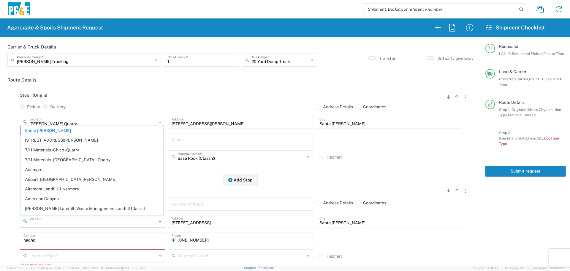
click at [69, 222] on input "text" at bounding box center [92, 220] width 127 height 10
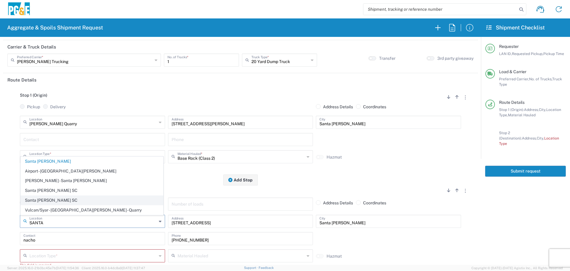
click at [63, 201] on span "Santa [PERSON_NAME] SC" at bounding box center [92, 199] width 142 height 9
type input "Santa [PERSON_NAME] SC"
type input "[STREET_ADDRESS]"
type input "Business No Loading Dock"
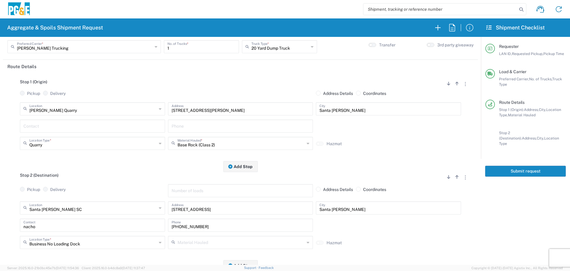
scroll to position [59, 0]
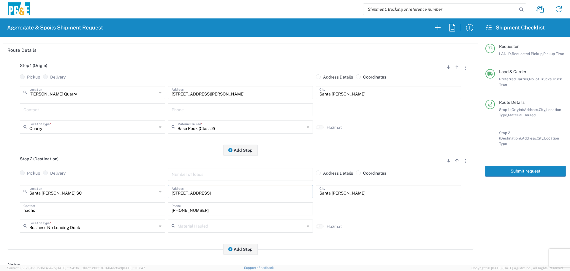
drag, startPoint x: 231, startPoint y: 193, endPoint x: 86, endPoint y: 192, distance: 145.2
click at [86, 192] on div "[GEOGRAPHIC_DATA][PERSON_NAME] [GEOGRAPHIC_DATA] Location [GEOGRAPHIC_DATA][PER…" at bounding box center [240, 193] width 444 height 17
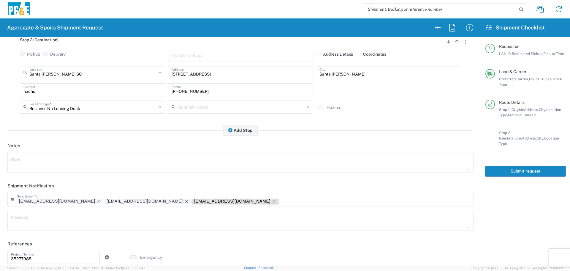
scroll to position [184, 0]
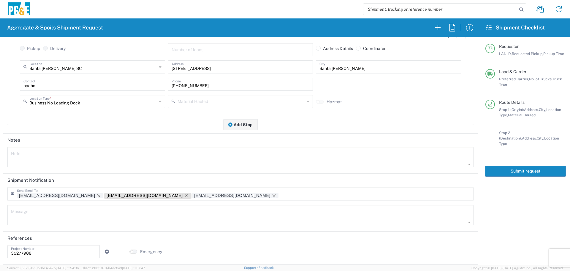
click at [184, 195] on icon "Remove tag" at bounding box center [186, 195] width 5 height 5
drag, startPoint x: 42, startPoint y: 251, endPoint x: 0, endPoint y: 253, distance: 42.2
click at [0, 253] on form "Requester Information MJON LAN ID * [DATE] × Requested Pickup * Cancel Apply 06…" at bounding box center [240, 151] width 481 height 228
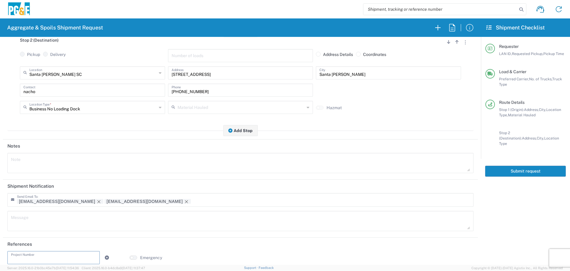
scroll to position [178, 0]
click at [527, 165] on button "Submit request" at bounding box center [525, 170] width 81 height 11
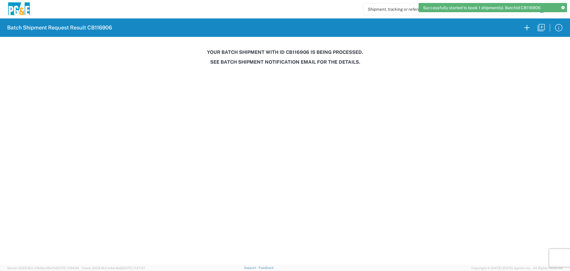
click at [289, 46] on agx-pge-spoils-result "Batch Shipment Request Result CB116906 Your batch shipment with id CB116906 is …" at bounding box center [285, 42] width 570 height 48
click at [292, 50] on h3 "Your batch shipment with id CB116906 is being processed." at bounding box center [285, 52] width 562 height 6
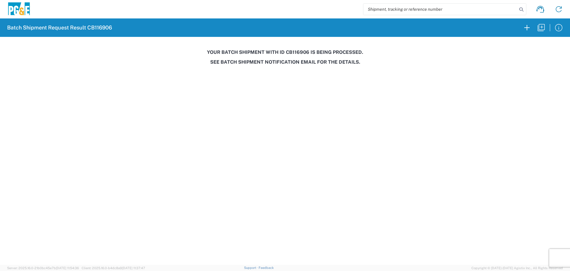
copy h3 "CB116906"
click at [540, 24] on icon "button" at bounding box center [541, 27] width 7 height 7
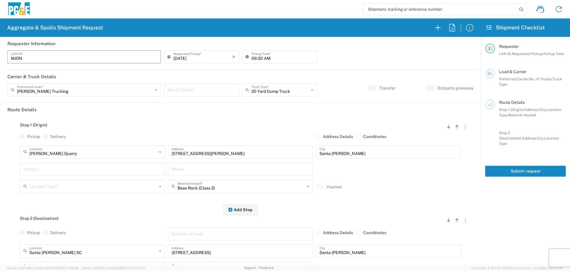
drag, startPoint x: 23, startPoint y: 58, endPoint x: 0, endPoint y: 59, distance: 22.9
click at [0, 59] on form "Requester Information MJON LAN ID * [DATE] × Requested Pickup * Cancel Apply 06…" at bounding box center [240, 151] width 481 height 228
click at [64, 61] on input "MJON" at bounding box center [84, 56] width 146 height 10
type input "M"
type input "J4AB"
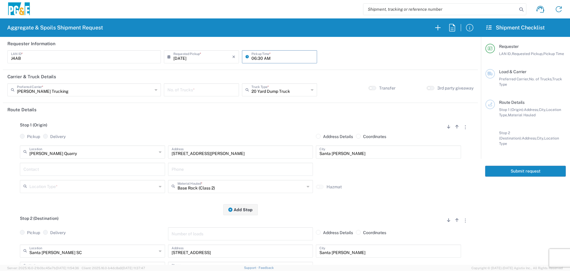
click at [252, 57] on input "06:30 AM" at bounding box center [283, 56] width 62 height 10
type input "05:30 AM"
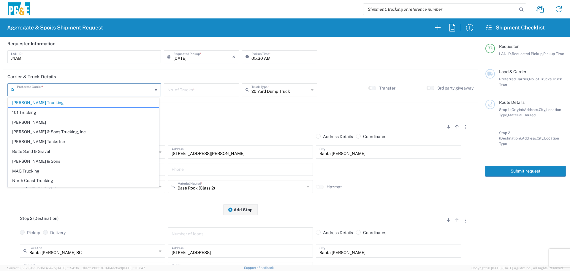
click at [150, 88] on input "text" at bounding box center [85, 89] width 136 height 10
click at [71, 139] on span "[PERSON_NAME] Tanks Inc" at bounding box center [83, 141] width 151 height 9
type input "[PERSON_NAME] Tanks Inc"
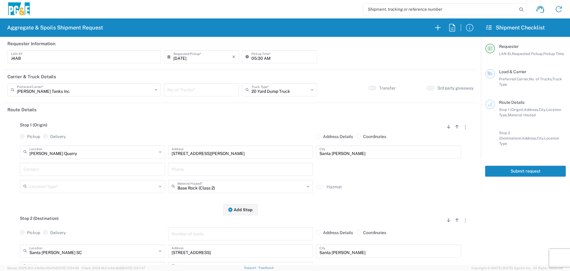
click at [194, 88] on input "number" at bounding box center [202, 89] width 68 height 10
type input "5"
click at [93, 150] on input "text" at bounding box center [92, 151] width 127 height 10
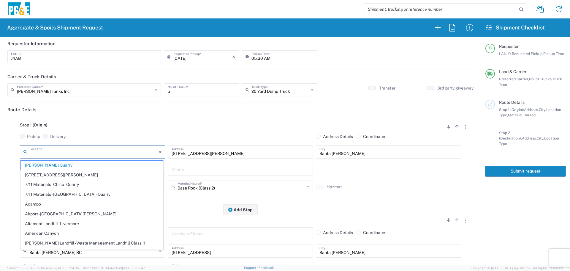
click at [89, 155] on input "text" at bounding box center [92, 151] width 127 height 10
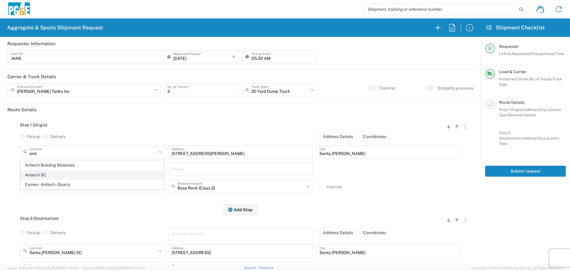
click at [60, 176] on span "Antioch SC" at bounding box center [92, 174] width 142 height 9
type input "Antioch SC"
type input "[STREET_ADDRESS]"
type input "Antioch"
type input "Business No Loading Dock"
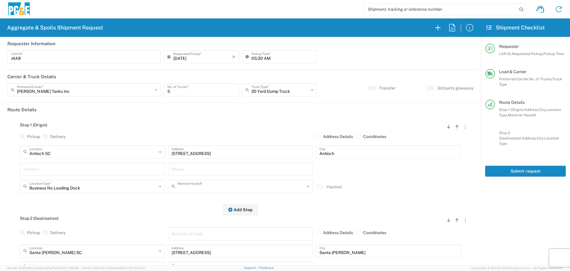
click at [262, 188] on input "text" at bounding box center [241, 186] width 127 height 10
click at [231, 174] on span "Dry Spoils" at bounding box center [238, 174] width 142 height 9
type input "Dry Spoils"
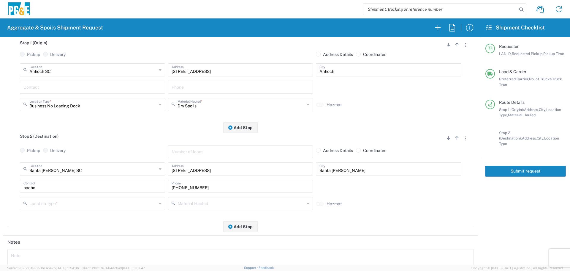
scroll to position [119, 0]
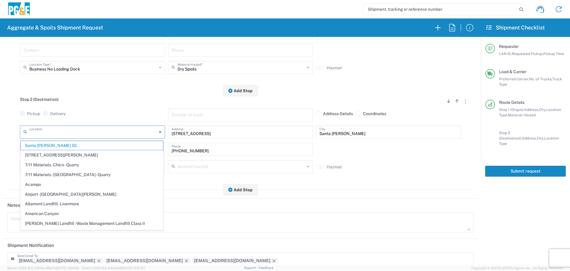
click at [115, 135] on input "text" at bounding box center [92, 131] width 127 height 10
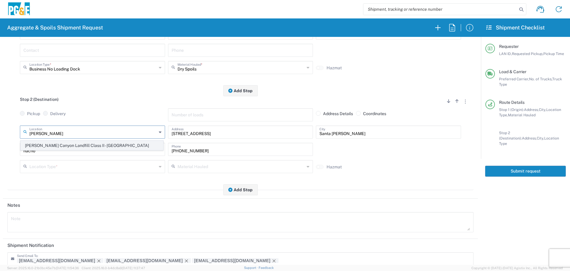
click at [110, 142] on span "[PERSON_NAME] Canyon Landfill Class II - [GEOGRAPHIC_DATA]" at bounding box center [92, 145] width 142 height 9
type input "[PERSON_NAME] Canyon Landfill Class II - [GEOGRAPHIC_DATA]"
type input "[STREET_ADDRESS][PERSON_NAME]"
type input "[GEOGRAPHIC_DATA]"
type input "Landfill"
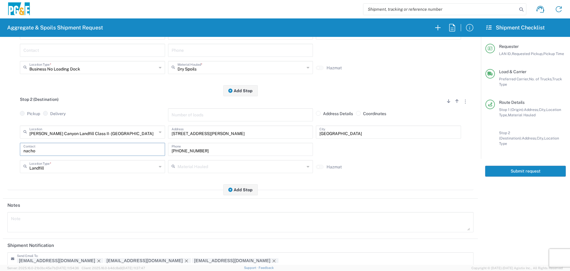
drag, startPoint x: 99, startPoint y: 151, endPoint x: 2, endPoint y: 157, distance: 97.0
click at [2, 157] on form "Requester Information J4AB LAN ID * [DATE] × Requested Pickup * Cancel Apply 05…" at bounding box center [240, 151] width 481 height 228
drag, startPoint x: 230, startPoint y: 149, endPoint x: 20, endPoint y: 151, distance: 209.7
click at [22, 151] on div "Contact [PHONE_NUMBER] Phone" at bounding box center [240, 151] width 444 height 17
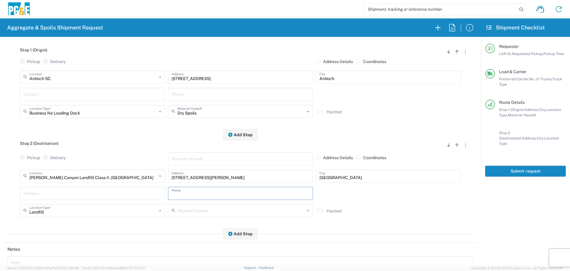
scroll to position [59, 0]
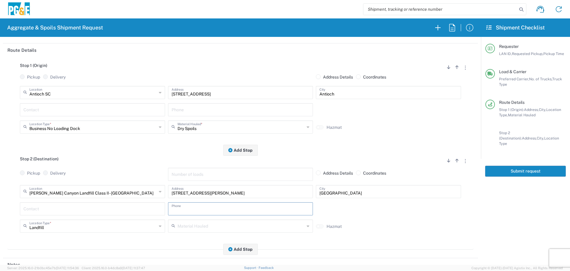
click at [63, 112] on input "text" at bounding box center [92, 109] width 138 height 10
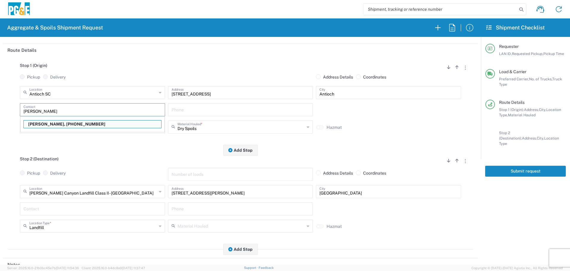
type input "[PERSON_NAME]"
type input "[PHONE_NUMBER]"
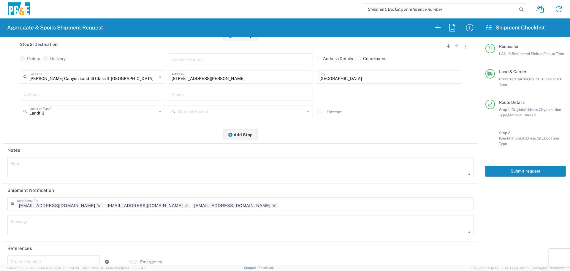
scroll to position [178, 0]
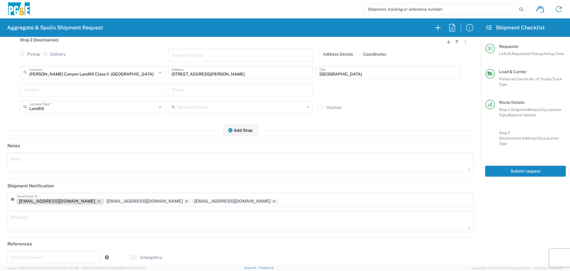
type input "[PERSON_NAME]"
click at [97, 203] on icon "Remove tag" at bounding box center [99, 201] width 5 height 5
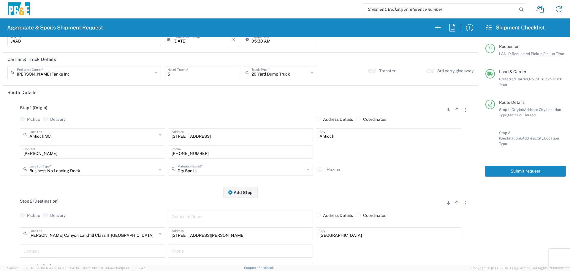
scroll to position [0, 0]
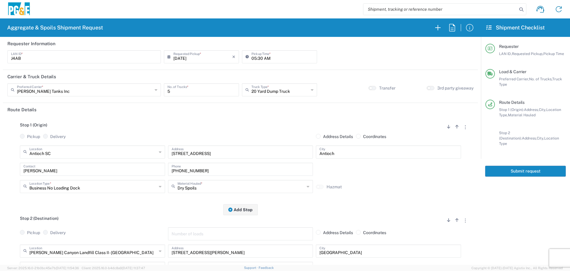
click at [530, 169] on button "Submit request" at bounding box center [525, 170] width 81 height 11
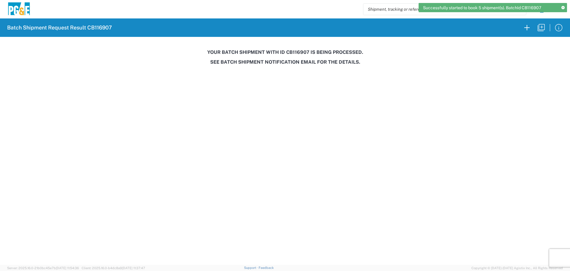
click at [301, 50] on h3 "Your batch shipment with id CB116907 is being processed." at bounding box center [285, 52] width 562 height 6
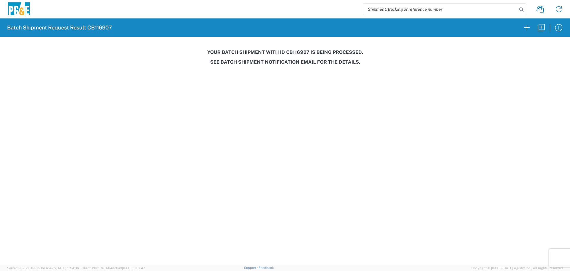
click at [300, 50] on h3 "Your batch shipment with id CB116907 is being processed." at bounding box center [285, 52] width 562 height 6
drag, startPoint x: 540, startPoint y: 30, endPoint x: 533, endPoint y: 40, distance: 11.9
click at [539, 34] on button "button" at bounding box center [541, 27] width 14 height 14
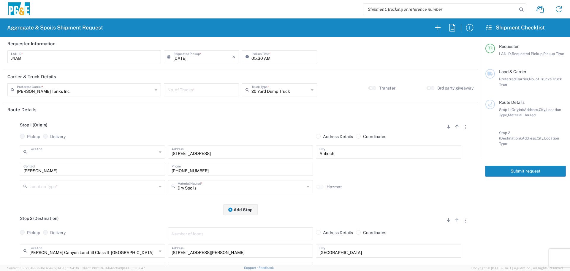
click at [79, 151] on input "text" at bounding box center [92, 151] width 127 height 10
click at [73, 163] on span "[PERSON_NAME] Sub - [GEOGRAPHIC_DATA]" at bounding box center [92, 164] width 142 height 9
type input "[PERSON_NAME] Sub - [GEOGRAPHIC_DATA]"
type input "[STREET_ADDRESS]"
type input "[GEOGRAPHIC_DATA]"
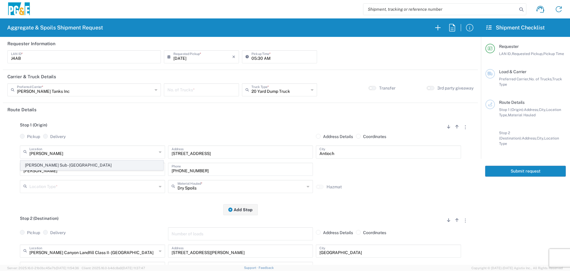
type input "Business No Loading Dock"
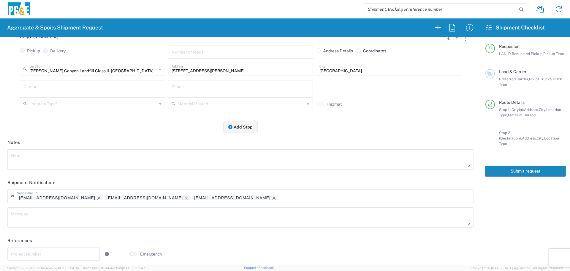
scroll to position [184, 0]
